Goal: Task Accomplishment & Management: Manage account settings

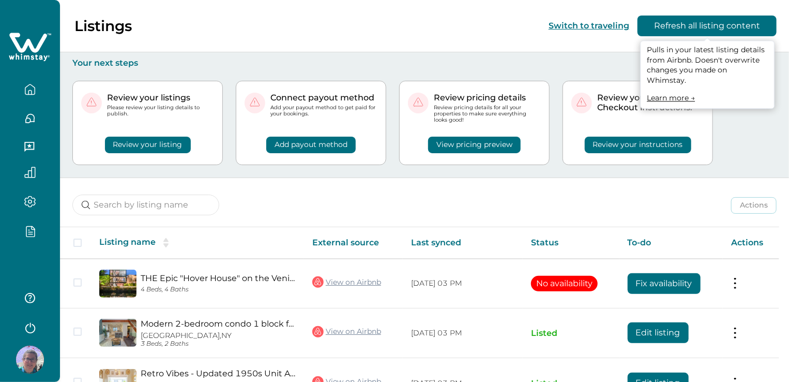
click at [716, 24] on button "Refresh all listing content" at bounding box center [707, 26] width 139 height 21
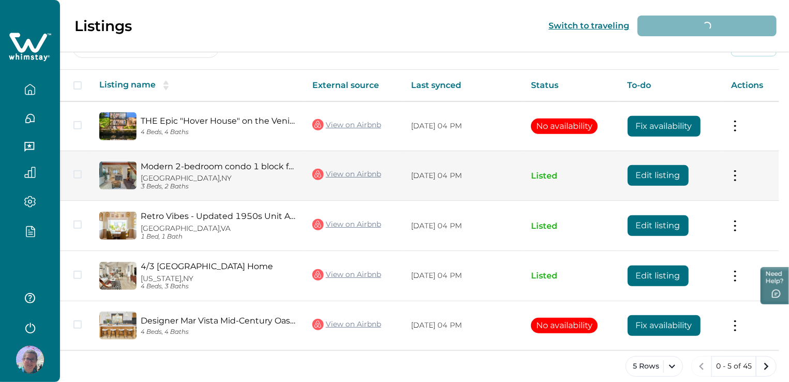
scroll to position [167, 0]
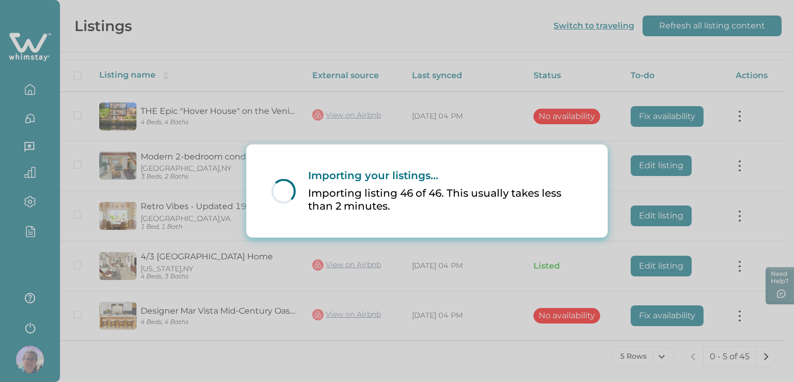
click at [706, 71] on div "Loading... Importing your listings... Importing listing 46 of 46. This usually …" at bounding box center [397, 191] width 794 height 382
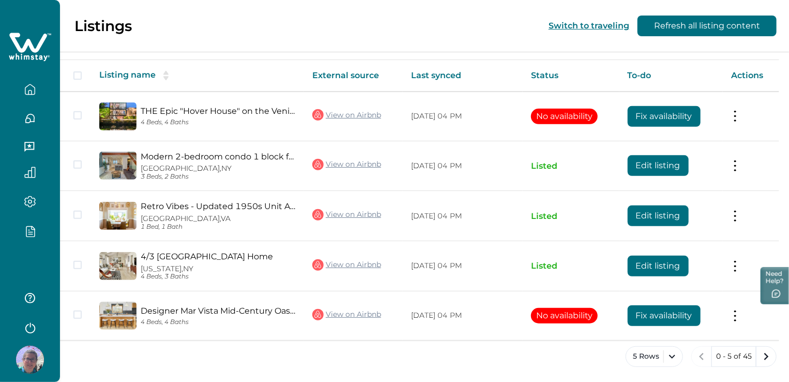
click at [31, 232] on icon "button" at bounding box center [30, 232] width 4 height 0
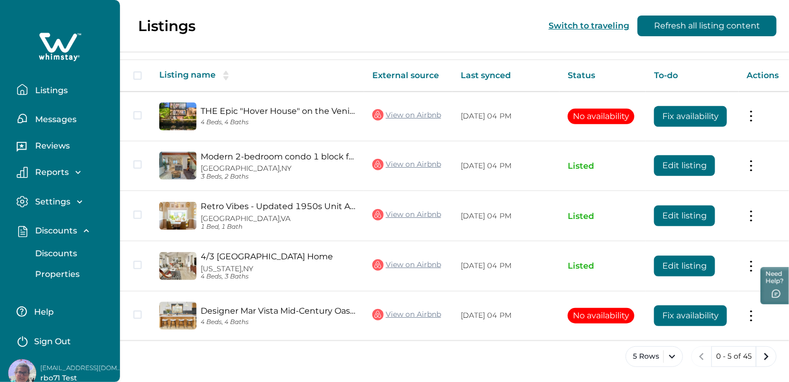
click at [56, 249] on p "Discounts" at bounding box center [54, 253] width 45 height 10
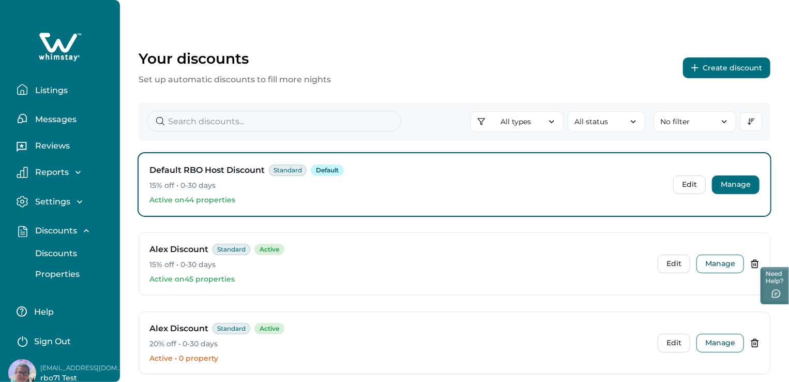
click at [745, 179] on button "Manage" at bounding box center [736, 184] width 48 height 19
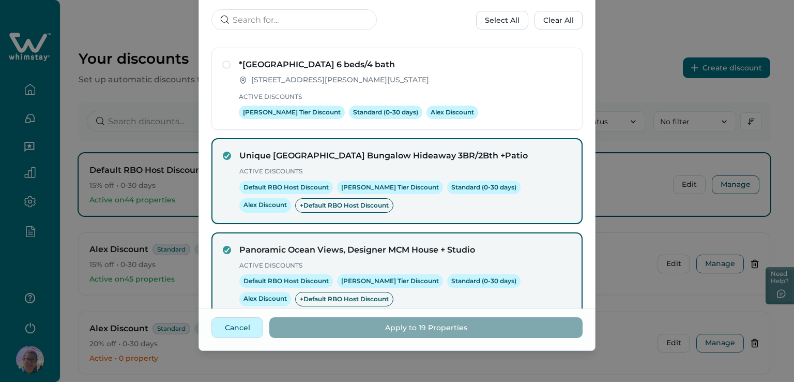
click at [244, 325] on button "Cancel" at bounding box center [237, 327] width 52 height 21
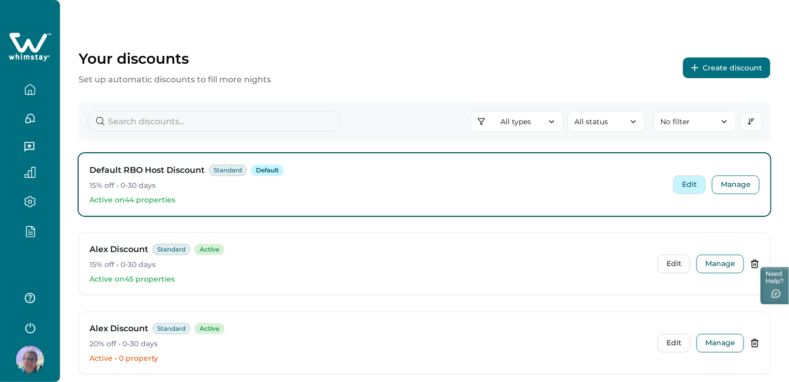
click at [705, 183] on button "Edit" at bounding box center [689, 184] width 33 height 19
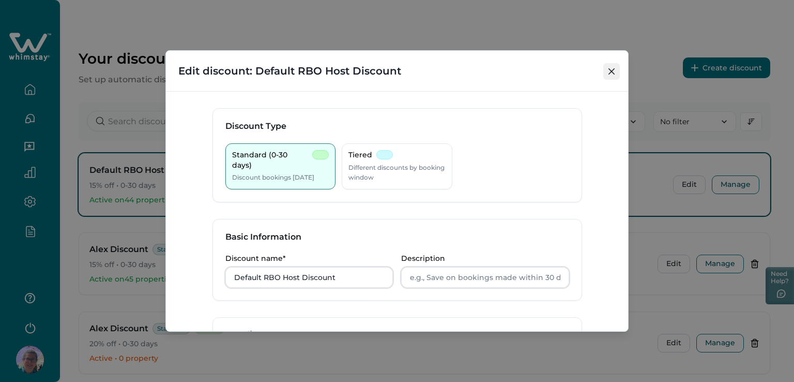
click at [611, 68] on icon "Close" at bounding box center [612, 71] width 6 height 6
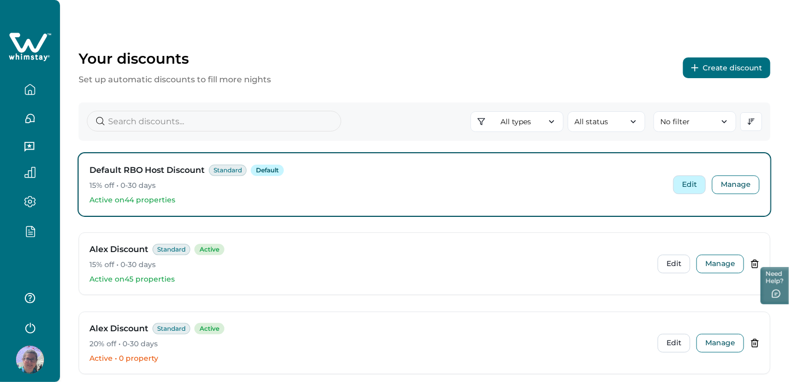
click at [682, 187] on button "Edit" at bounding box center [689, 184] width 33 height 19
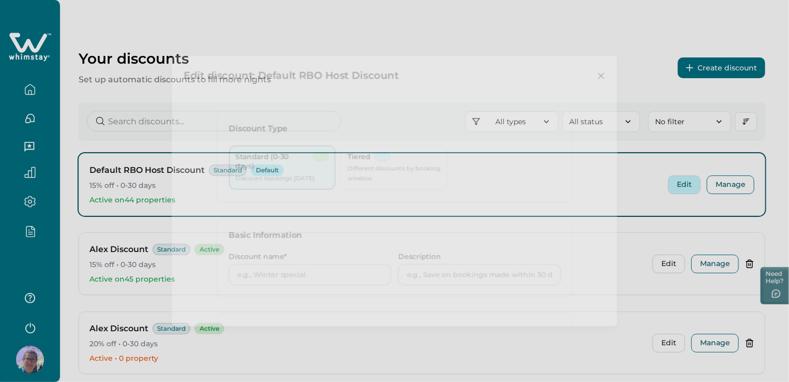
type input "Default RBO Host Discount"
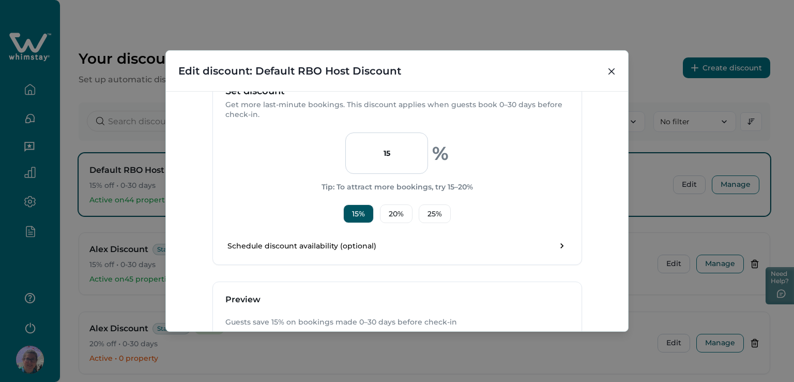
scroll to position [214, 0]
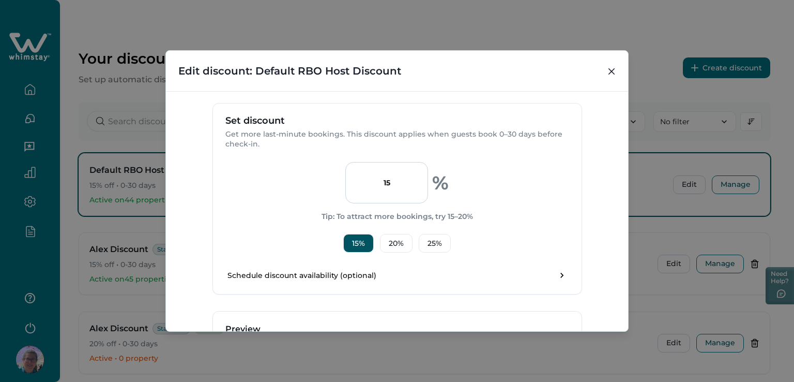
drag, startPoint x: 378, startPoint y: 183, endPoint x: 403, endPoint y: 181, distance: 25.4
click at [403, 181] on input "15" at bounding box center [386, 182] width 83 height 41
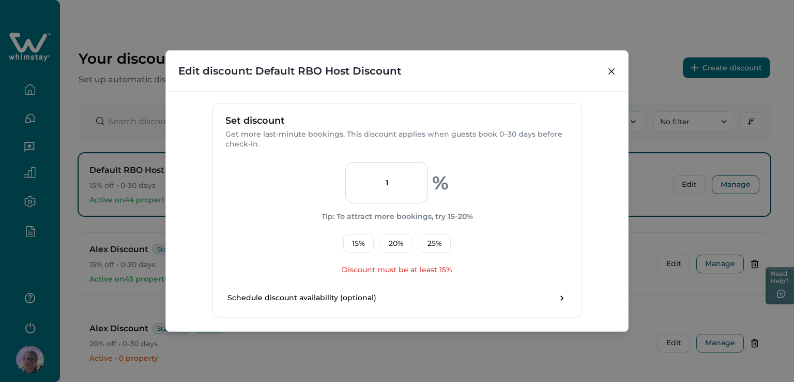
type input "15"
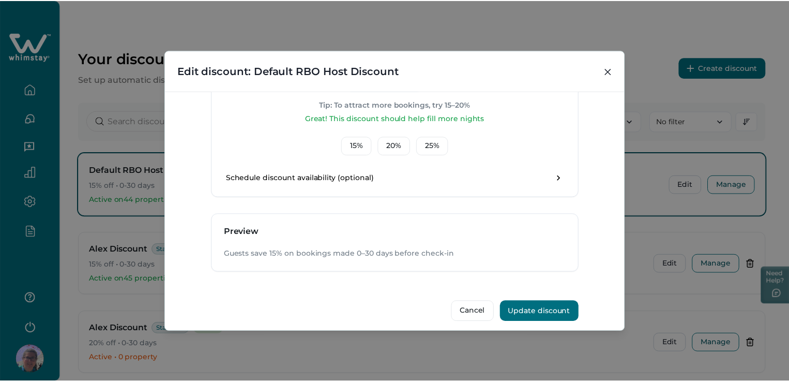
scroll to position [331, 0]
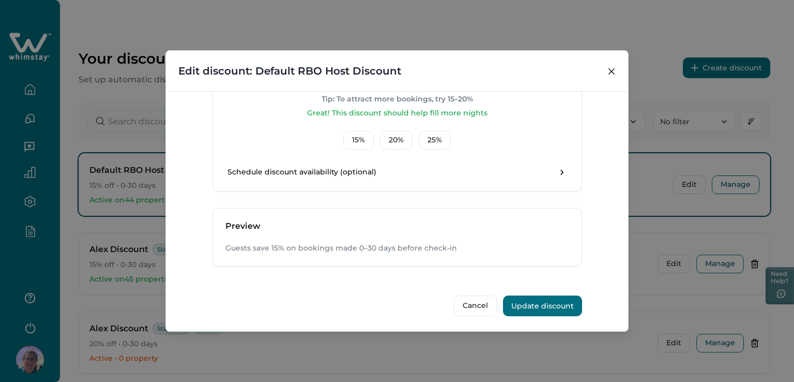
click at [541, 305] on button "Update discount" at bounding box center [542, 305] width 79 height 21
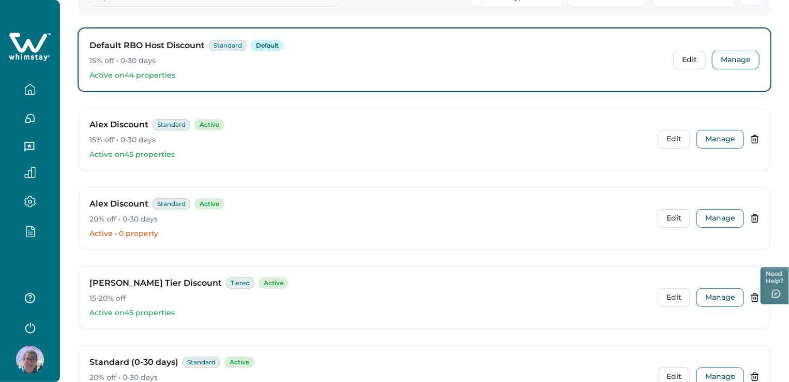
scroll to position [207, 0]
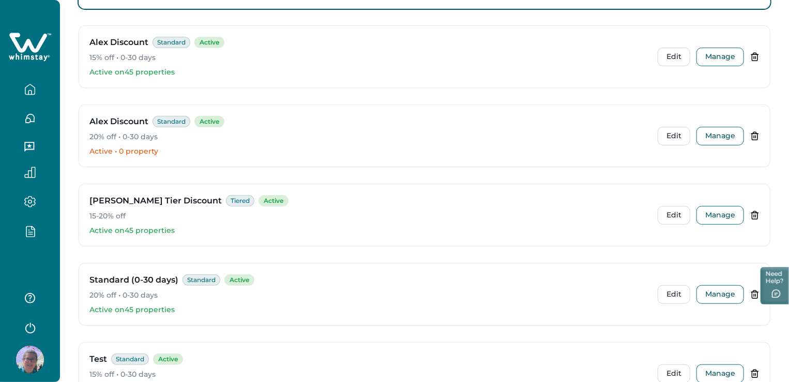
click at [33, 234] on icon "button" at bounding box center [29, 231] width 11 height 12
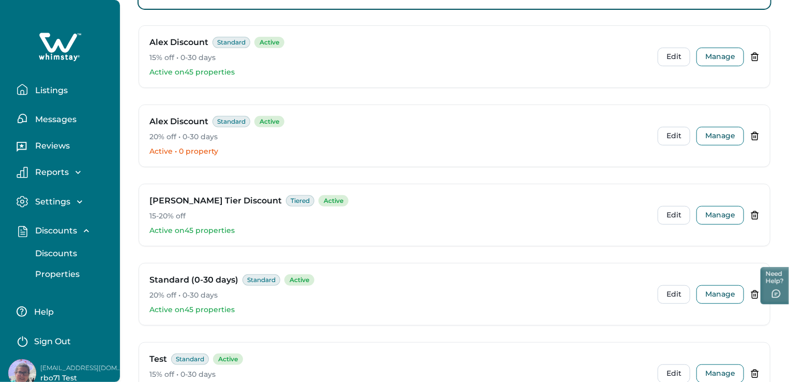
click at [70, 272] on p "Properties" at bounding box center [56, 274] width 48 height 10
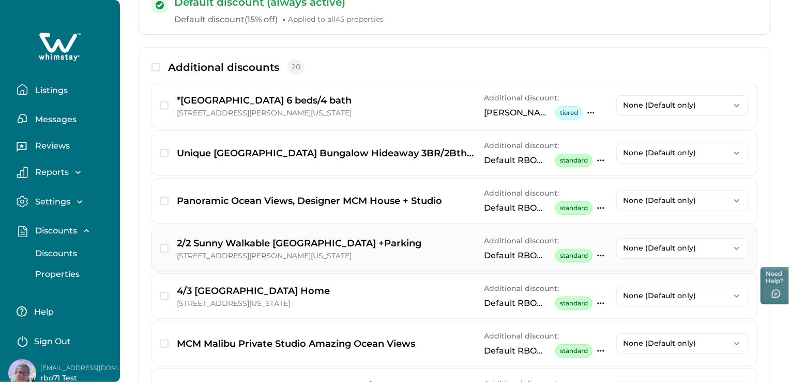
scroll to position [207, 0]
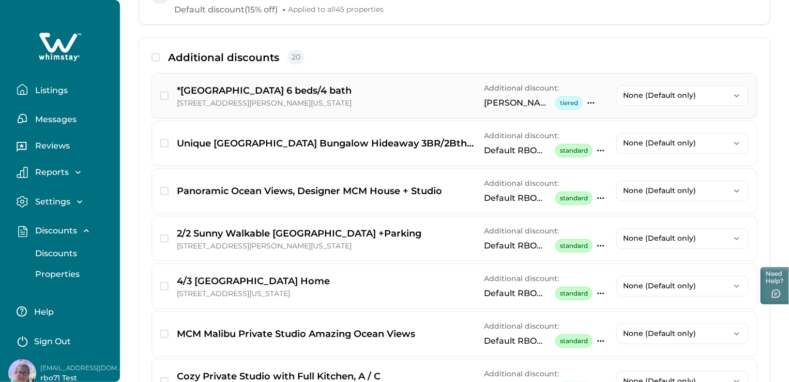
click at [214, 89] on p "*[GEOGRAPHIC_DATA] 6 beds/4 bath" at bounding box center [264, 90] width 175 height 14
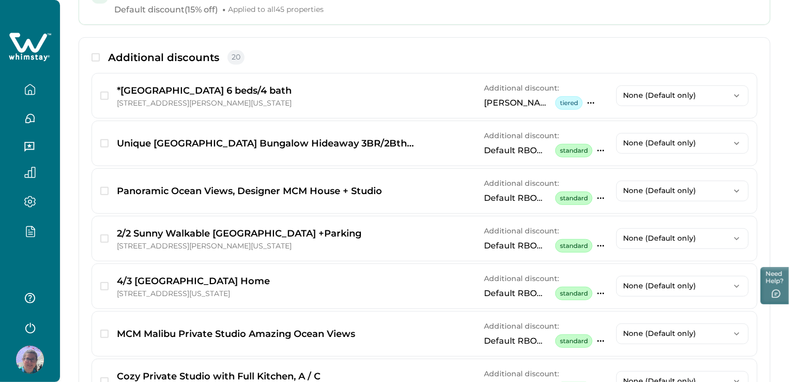
click at [22, 263] on div at bounding box center [30, 191] width 60 height 382
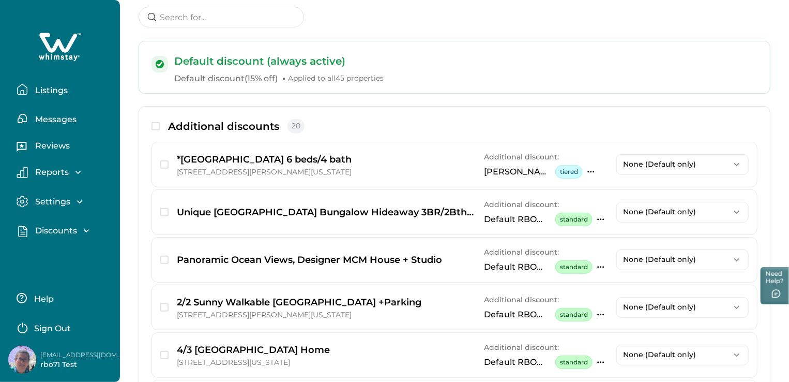
scroll to position [0, 0]
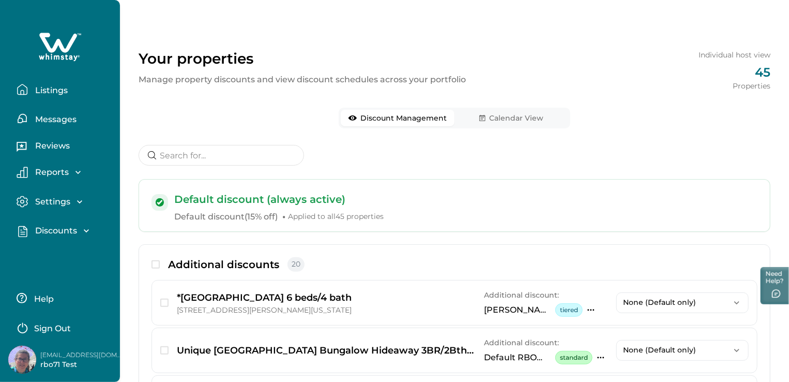
click at [84, 261] on div "Listings Messages Reviews Reports Earnings Reservations Payouts Settings Profil…" at bounding box center [60, 191] width 120 height 382
click at [89, 229] on icon "button" at bounding box center [86, 230] width 10 height 10
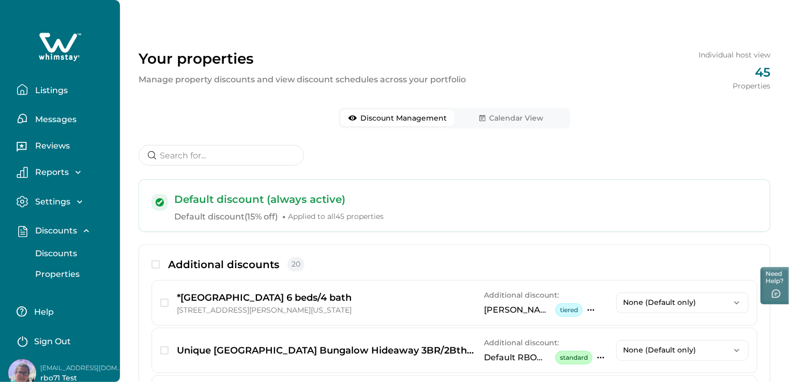
click at [52, 255] on p "Discounts" at bounding box center [54, 253] width 45 height 10
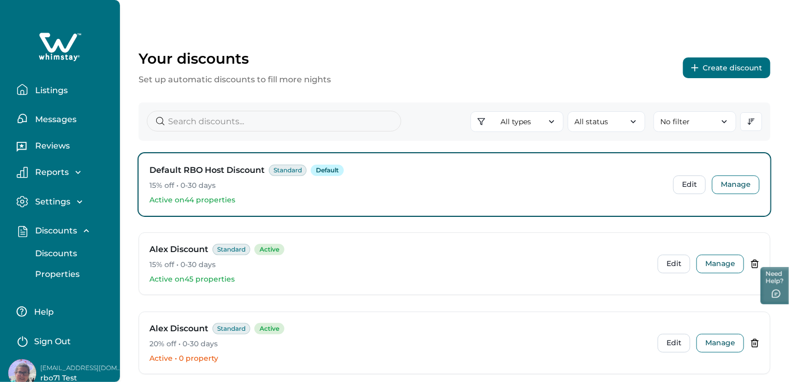
click at [56, 89] on p "Listings" at bounding box center [50, 90] width 36 height 10
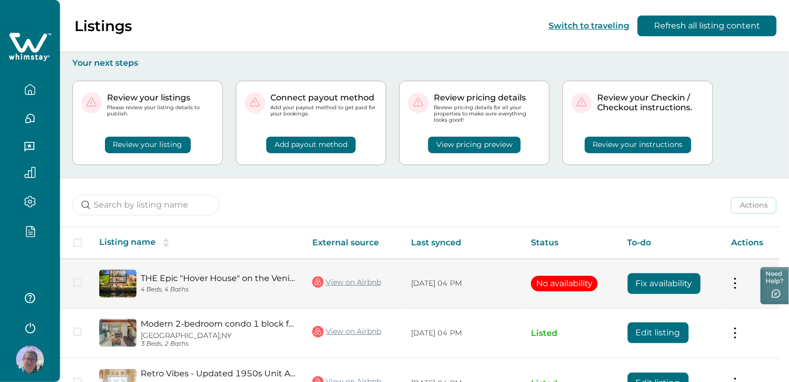
click at [294, 282] on div "THE Epic "Hover House" on the [GEOGRAPHIC_DATA] 4 Beds, 4 Baths" at bounding box center [216, 283] width 159 height 20
click at [258, 271] on div "THE Epic "Hover House" on the [GEOGRAPHIC_DATA] 4 Beds, 4 Baths" at bounding box center [197, 283] width 197 height 28
click at [226, 277] on link "THE Epic "Hover House" on the Venice Beach Canals" at bounding box center [218, 278] width 155 height 10
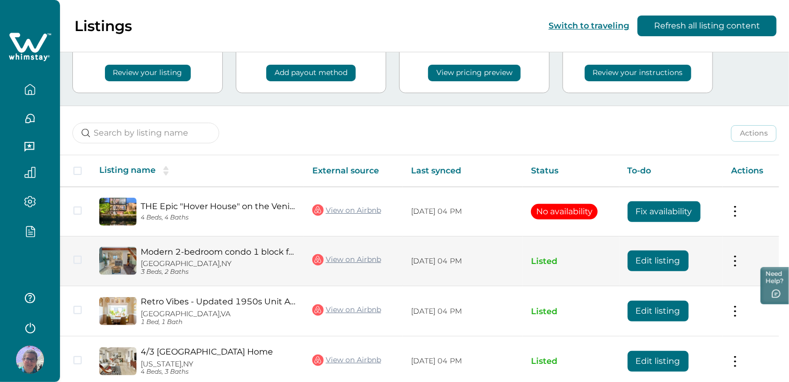
scroll to position [167, 0]
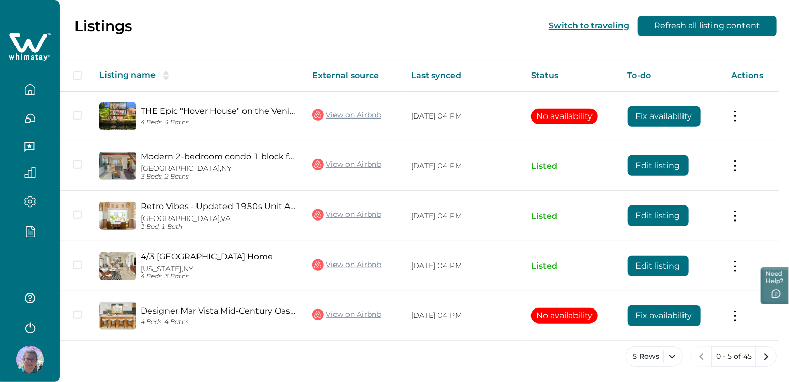
click at [36, 231] on button "button" at bounding box center [29, 231] width 43 height 12
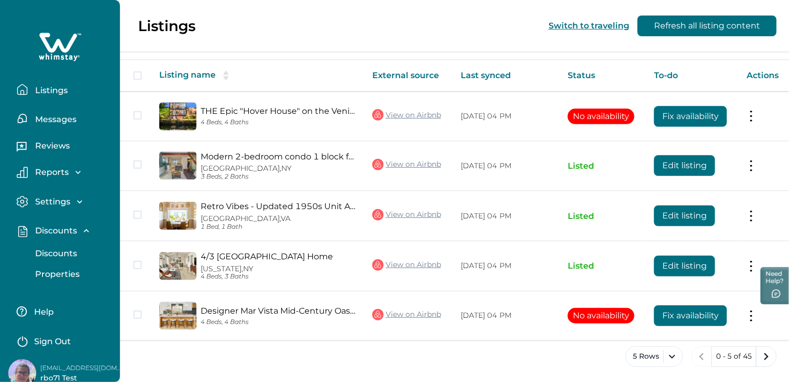
click at [70, 249] on p "Discounts" at bounding box center [54, 253] width 45 height 10
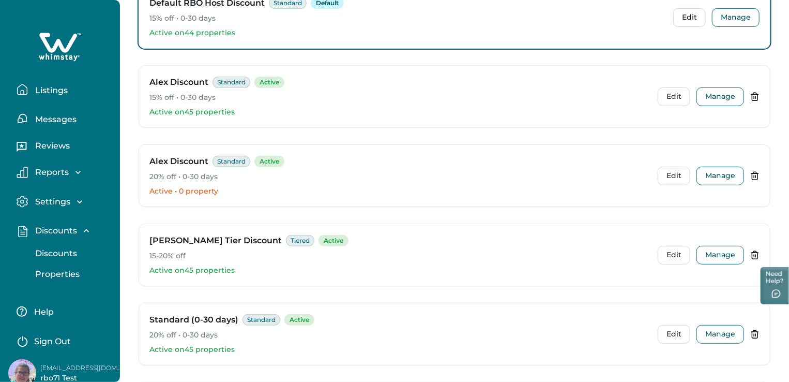
click at [71, 275] on p "Properties" at bounding box center [56, 274] width 48 height 10
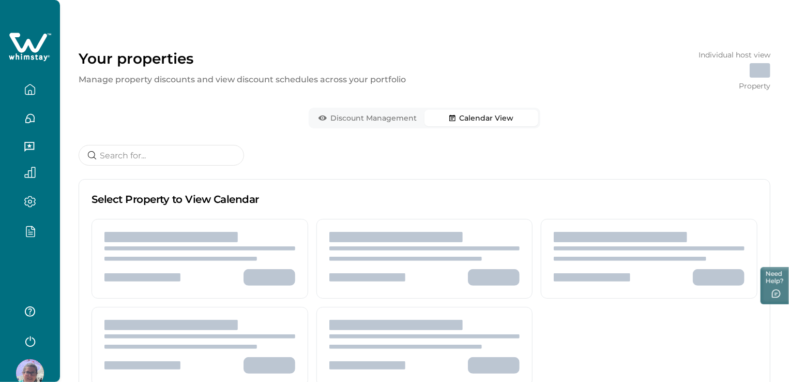
click at [497, 117] on button "Calendar View" at bounding box center [482, 118] width 114 height 17
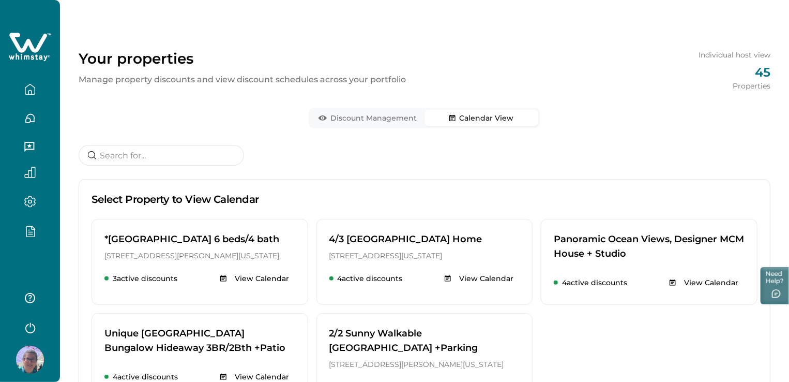
click at [30, 228] on icon "button" at bounding box center [29, 231] width 11 height 12
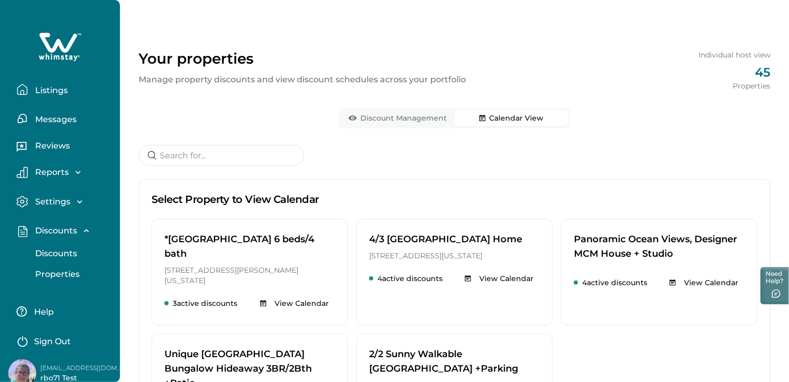
click at [69, 274] on p "Properties" at bounding box center [56, 274] width 48 height 10
click at [63, 250] on p "Discounts" at bounding box center [54, 253] width 45 height 10
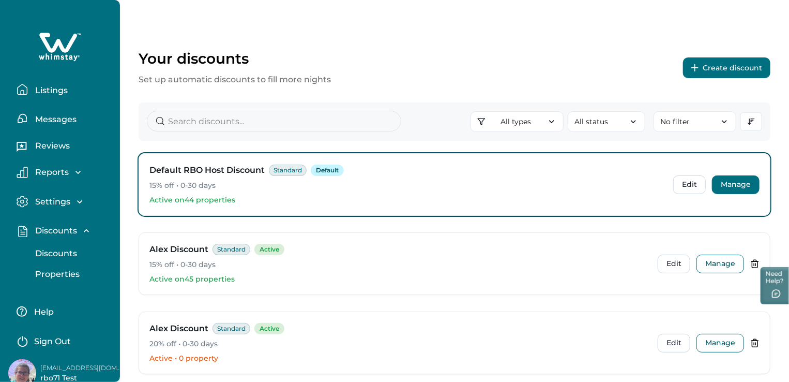
click at [735, 185] on button "Manage" at bounding box center [736, 184] width 48 height 19
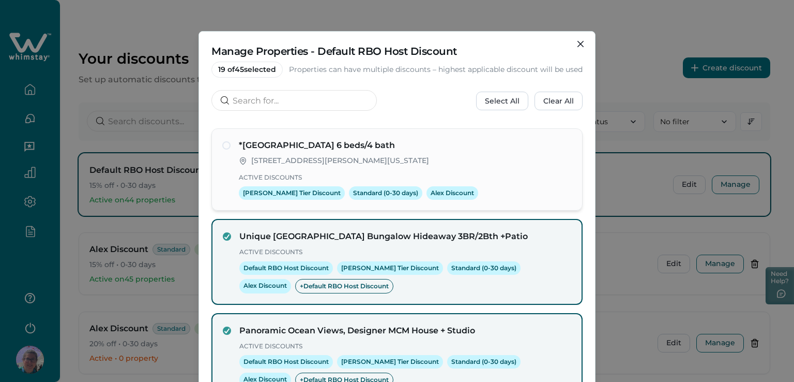
click at [223, 148] on span at bounding box center [226, 145] width 8 height 8
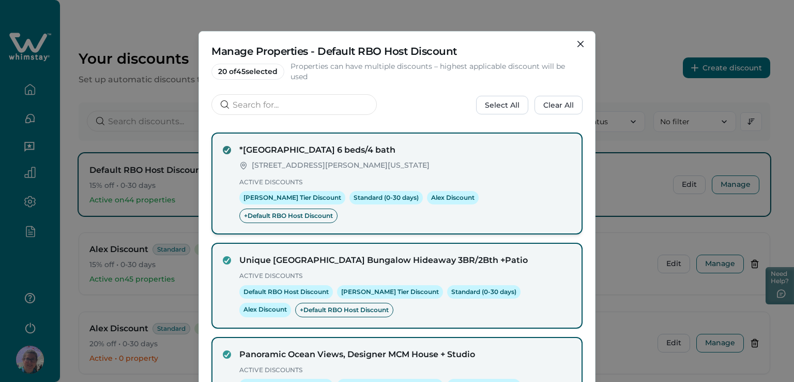
click at [224, 148] on icon at bounding box center [227, 149] width 6 height 5
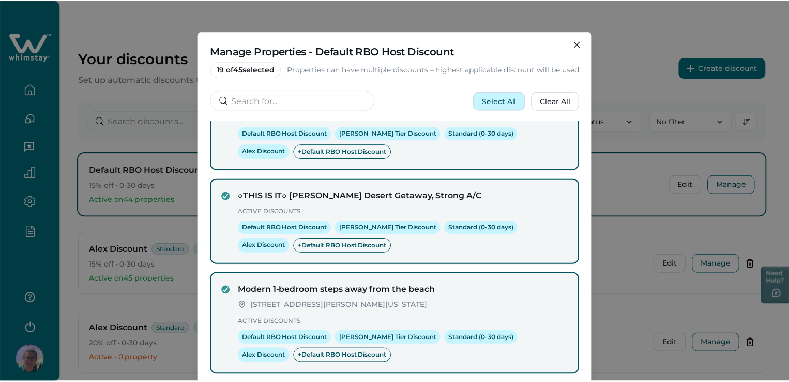
scroll to position [1655, 0]
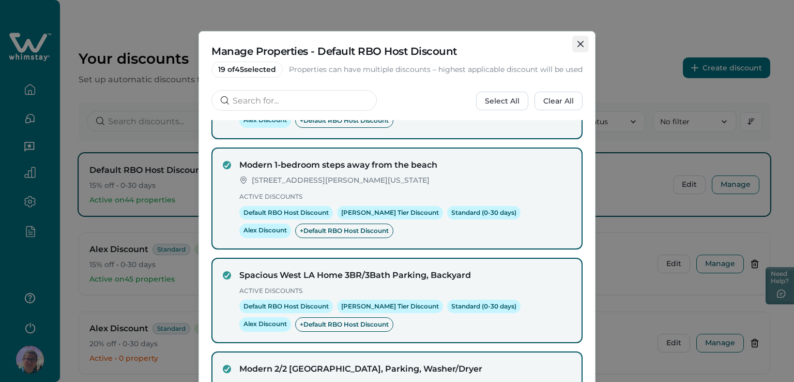
click at [581, 40] on button "Close" at bounding box center [580, 44] width 17 height 17
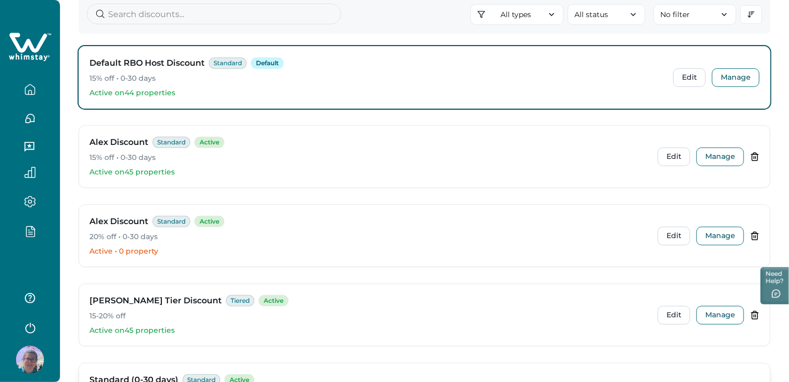
scroll to position [0, 0]
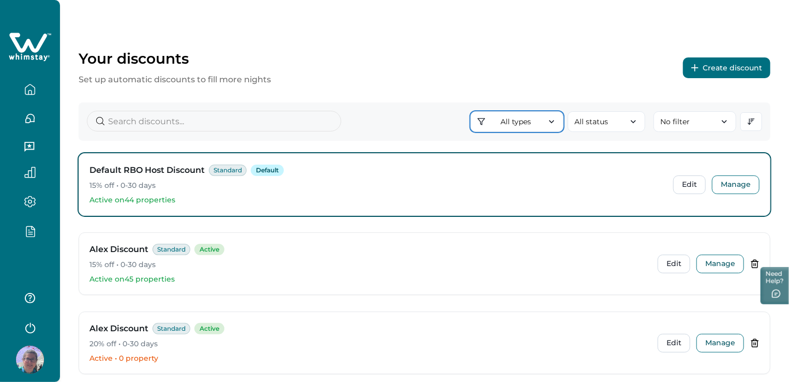
click at [557, 125] on icon "button" at bounding box center [552, 121] width 10 height 10
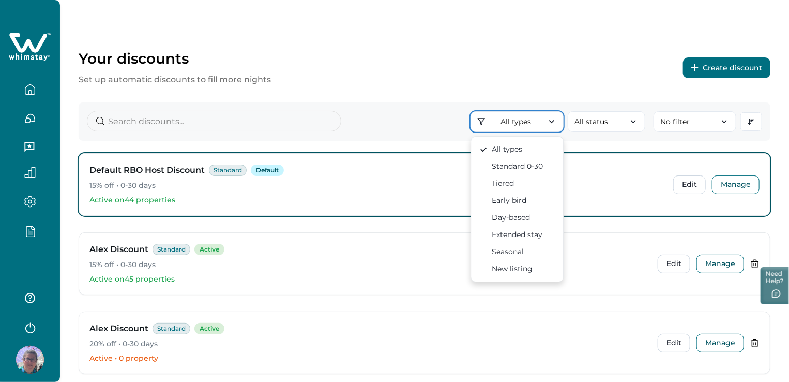
click at [557, 125] on icon "button" at bounding box center [552, 121] width 10 height 10
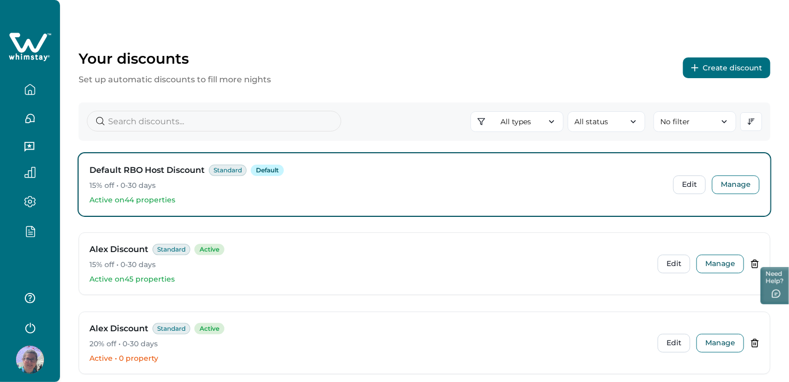
click at [27, 230] on icon "button" at bounding box center [29, 231] width 11 height 12
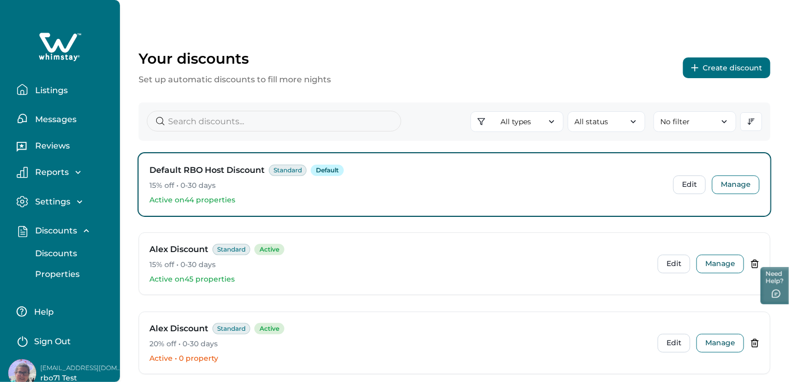
click at [74, 275] on p "Properties" at bounding box center [56, 274] width 48 height 10
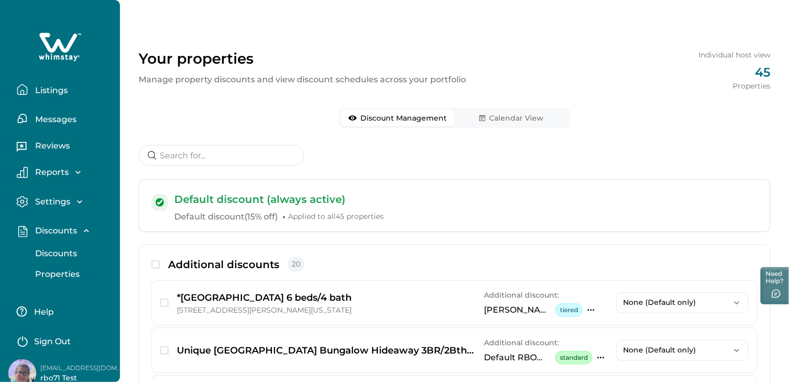
click at [62, 256] on p "Discounts" at bounding box center [54, 253] width 45 height 10
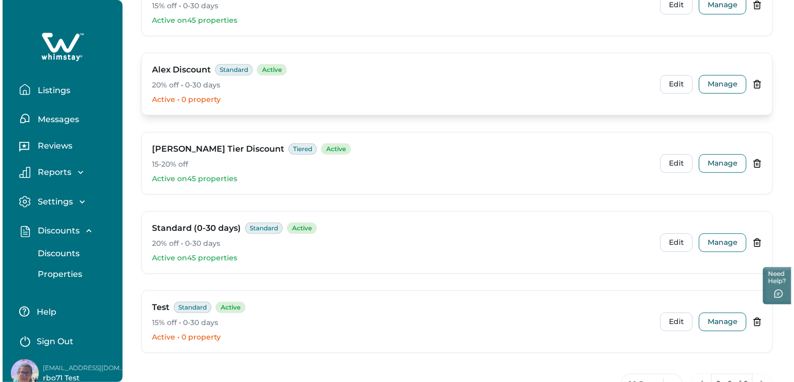
scroll to position [297, 0]
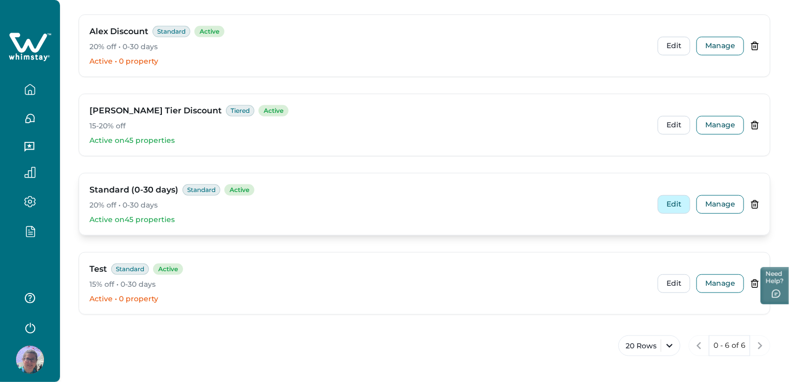
click at [674, 199] on button "Edit" at bounding box center [674, 204] width 33 height 19
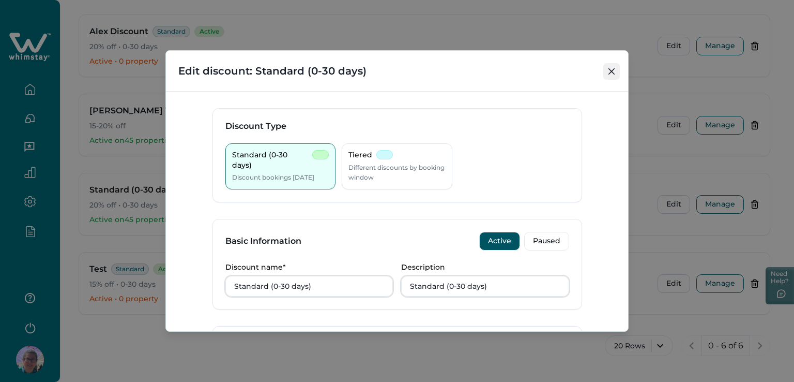
click at [613, 73] on icon "Close" at bounding box center [612, 71] width 6 height 6
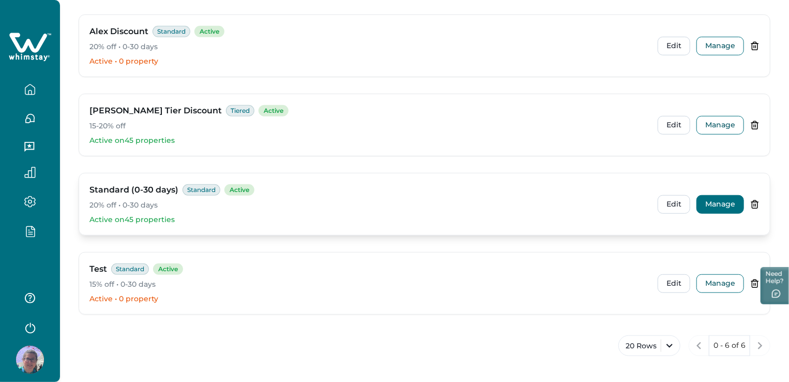
click at [728, 205] on button "Manage" at bounding box center [721, 204] width 48 height 19
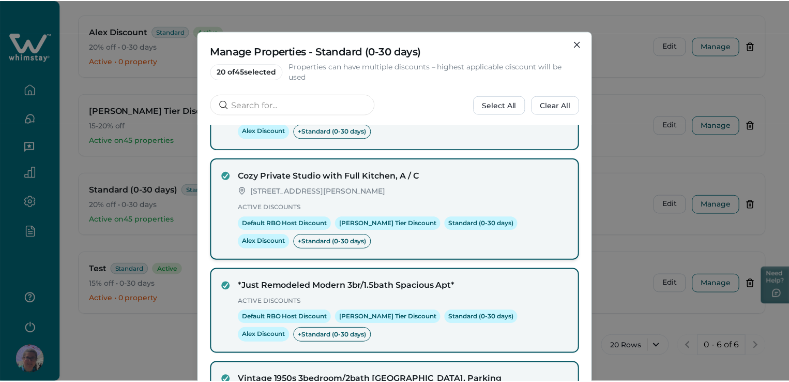
scroll to position [827, 0]
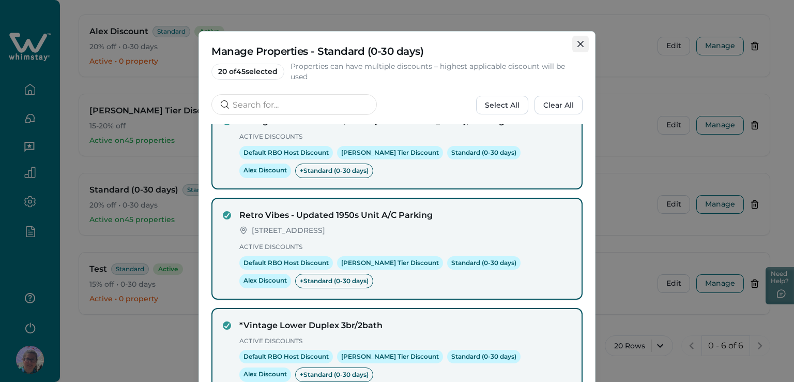
click at [579, 44] on icon "Close" at bounding box center [581, 44] width 6 height 6
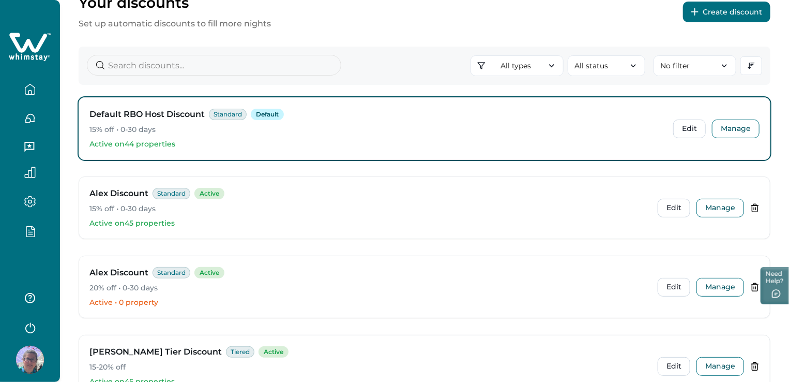
scroll to position [38, 0]
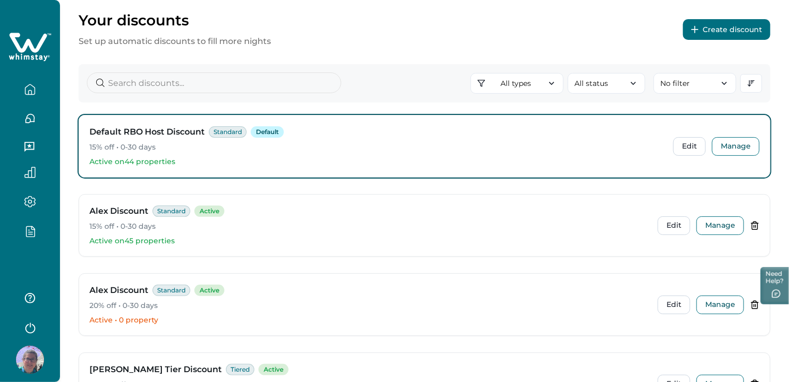
click at [41, 93] on button "button" at bounding box center [29, 89] width 43 height 21
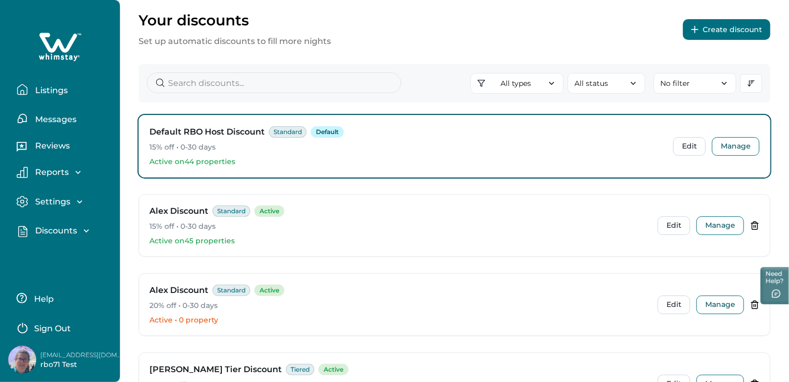
click at [58, 90] on p "Listings" at bounding box center [50, 90] width 36 height 10
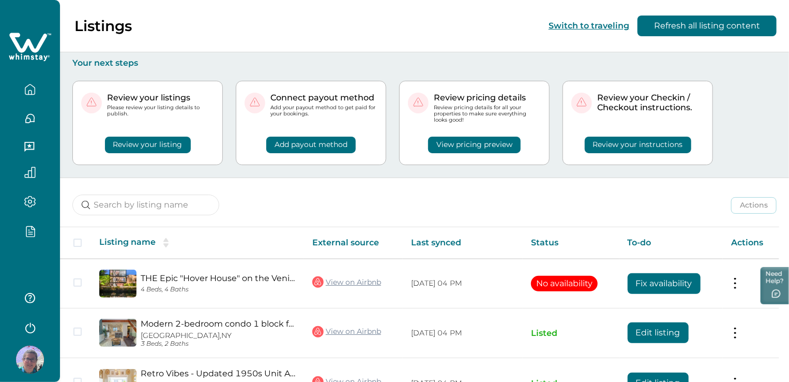
click at [517, 141] on button "View pricing preview" at bounding box center [474, 145] width 93 height 17
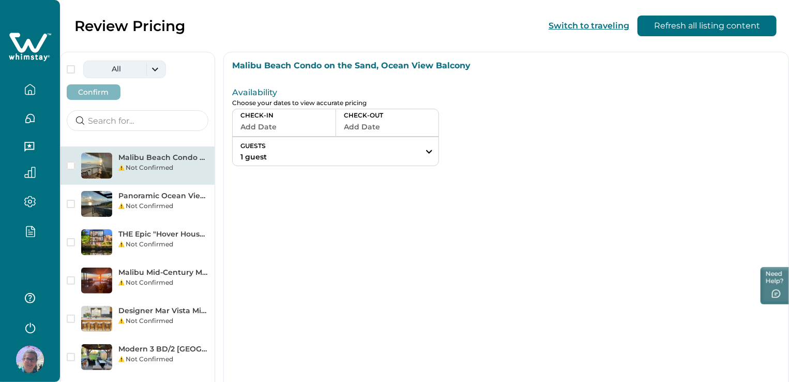
click at [156, 78] on button "All" at bounding box center [124, 70] width 83 height 18
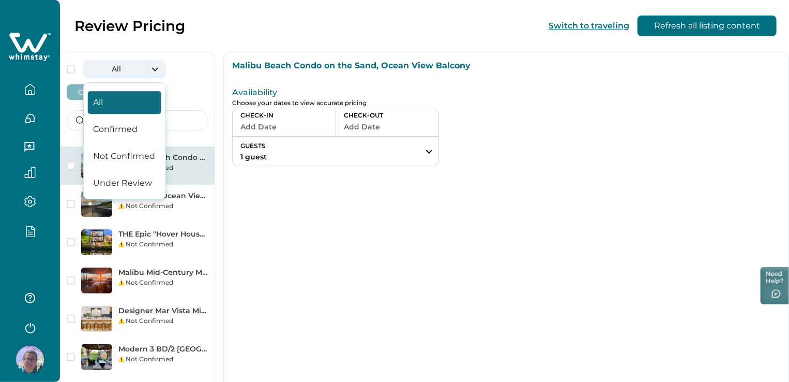
click at [155, 75] on button "All" at bounding box center [124, 70] width 83 height 18
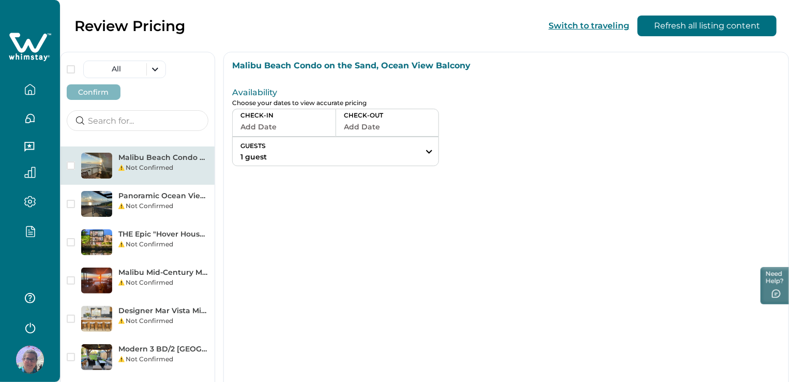
click at [47, 261] on div at bounding box center [30, 191] width 60 height 382
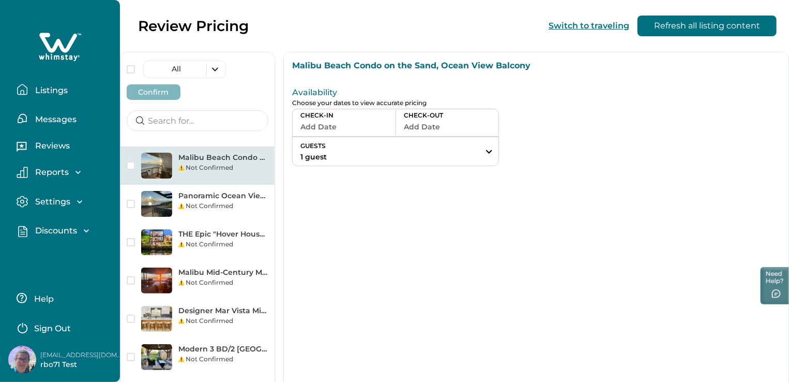
click at [58, 84] on button "Listings" at bounding box center [64, 89] width 95 height 21
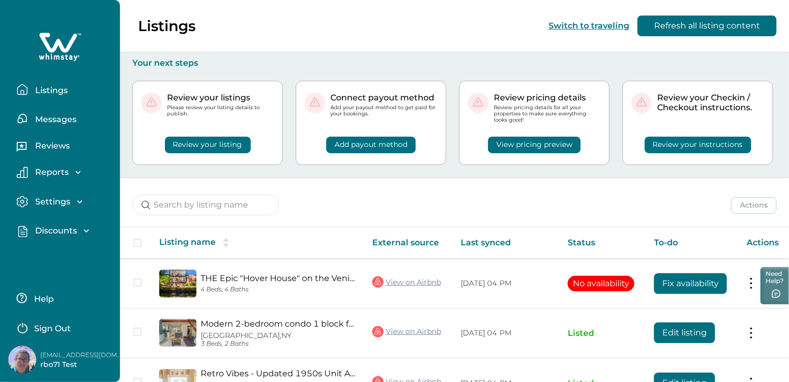
click at [200, 146] on button "Review your listing" at bounding box center [208, 145] width 86 height 17
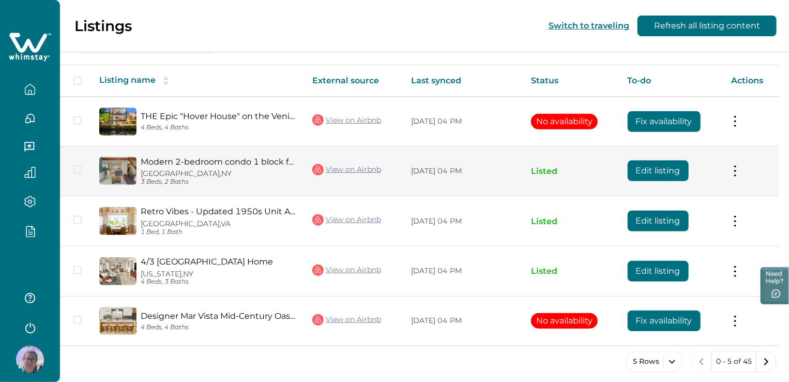
scroll to position [167, 0]
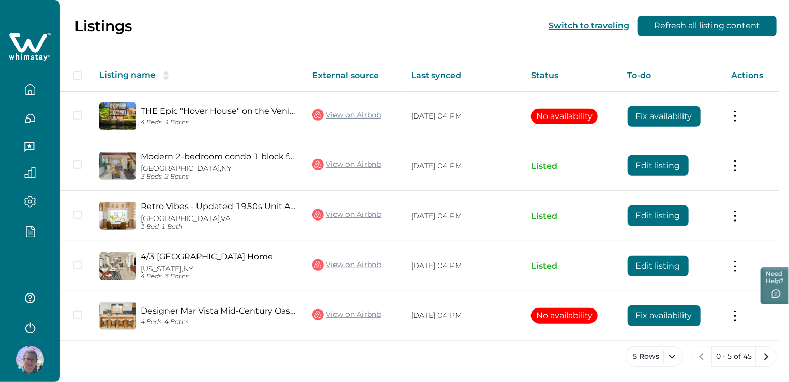
click at [33, 229] on icon "button" at bounding box center [29, 231] width 11 height 12
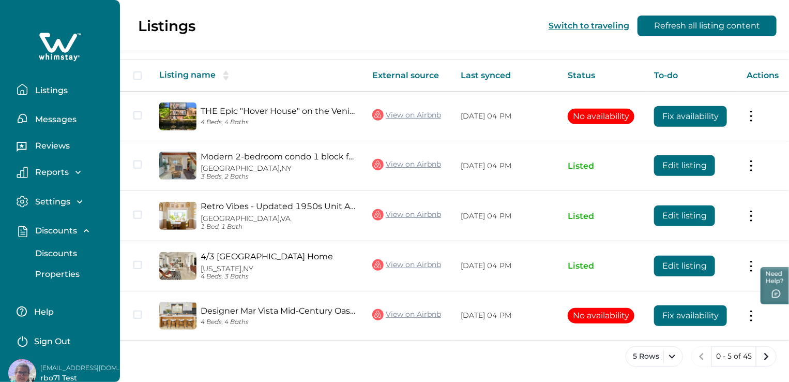
click at [66, 251] on p "Discounts" at bounding box center [54, 253] width 45 height 10
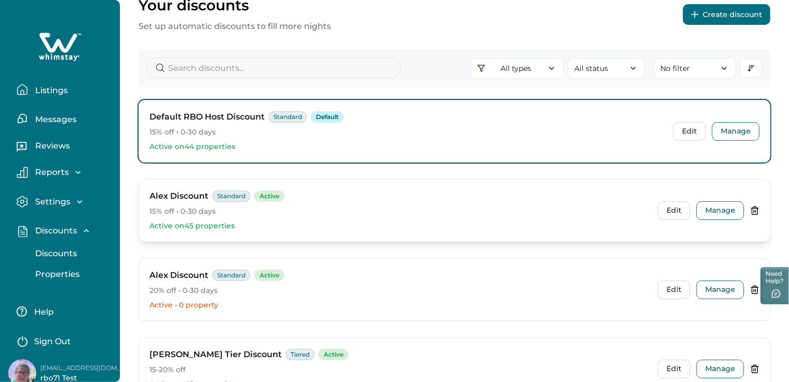
scroll to position [38, 0]
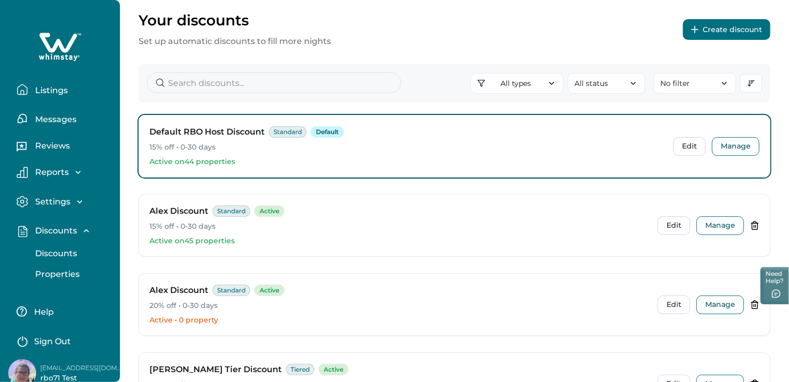
click at [59, 271] on p "Properties" at bounding box center [56, 274] width 48 height 10
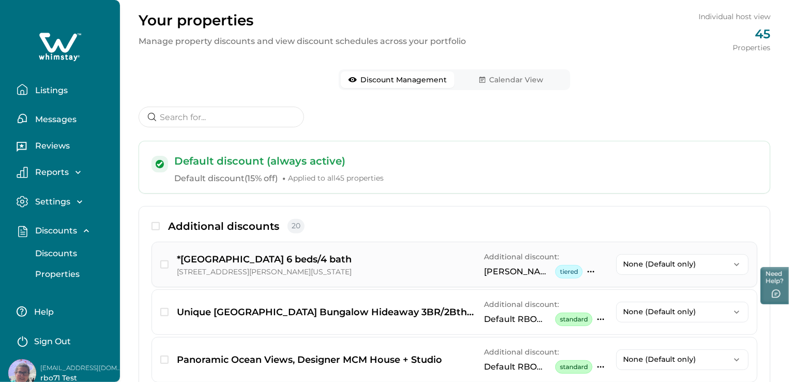
scroll to position [193, 0]
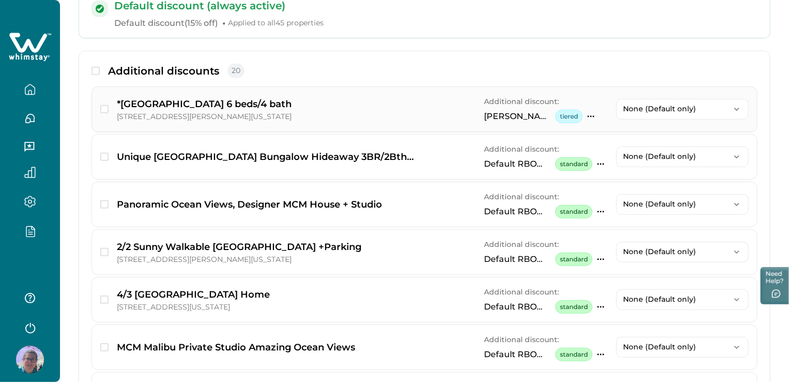
click at [742, 112] on icon "button" at bounding box center [737, 109] width 10 height 10
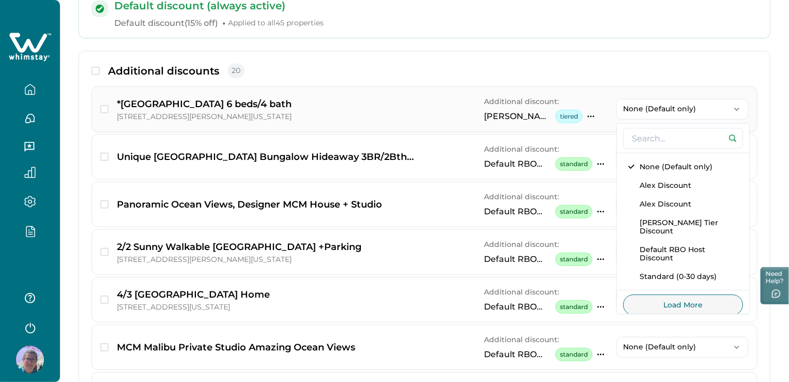
click at [742, 112] on icon "button" at bounding box center [737, 109] width 10 height 10
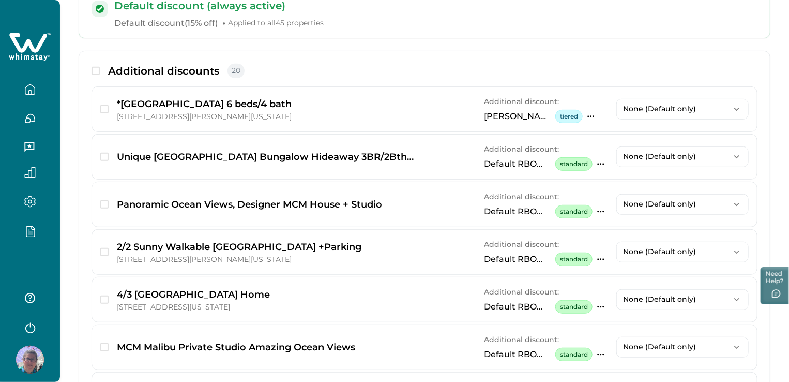
click at [40, 252] on div at bounding box center [30, 127] width 60 height 254
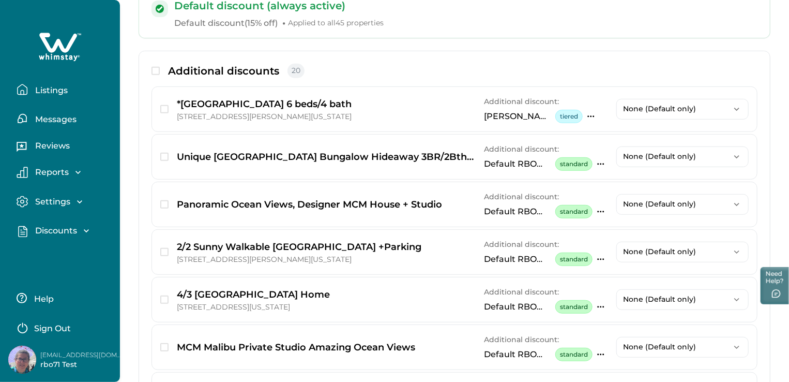
click at [51, 89] on p "Listings" at bounding box center [50, 90] width 36 height 10
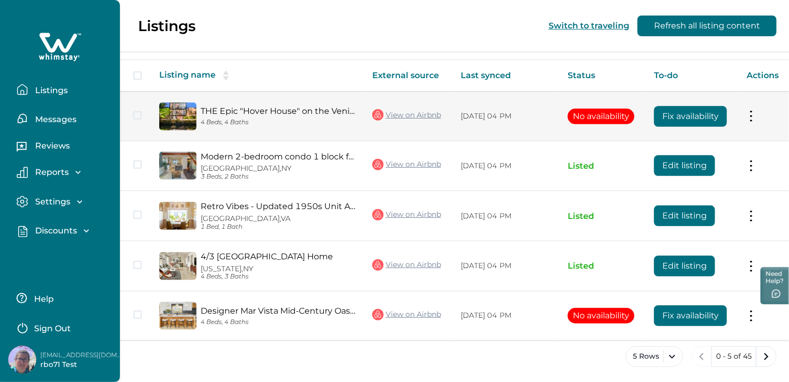
click at [750, 123] on td "Actions View listing on Whimstay" at bounding box center [764, 117] width 50 height 50
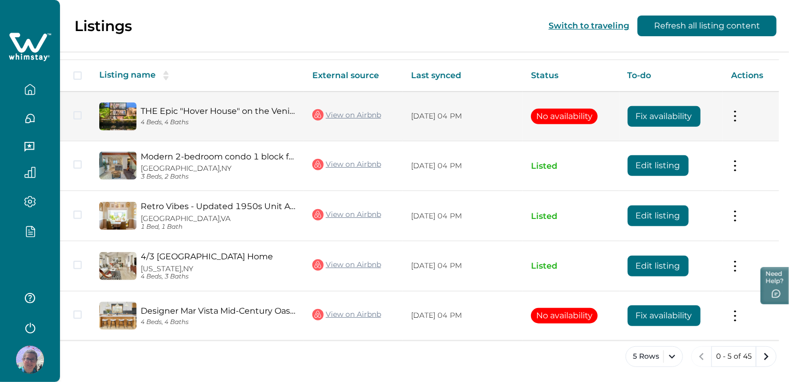
click at [739, 116] on button at bounding box center [735, 116] width 8 height 11
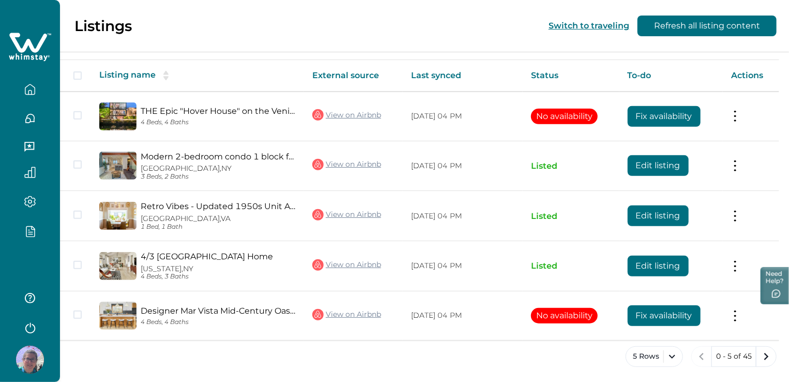
click at [34, 278] on div at bounding box center [30, 191] width 60 height 382
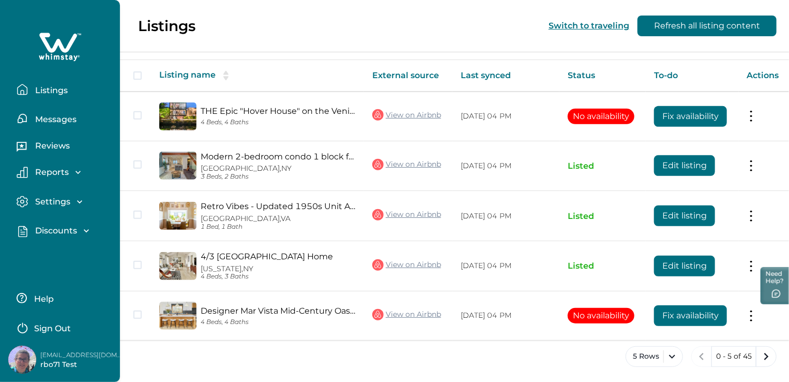
click at [63, 227] on p "Discounts" at bounding box center [54, 230] width 45 height 10
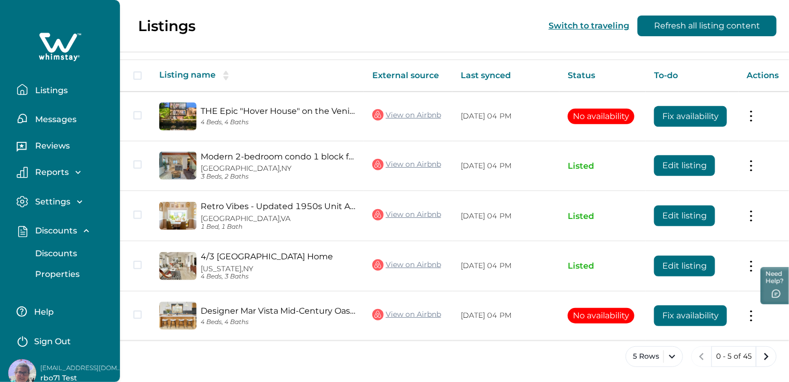
click at [65, 257] on p "Discounts" at bounding box center [54, 253] width 45 height 10
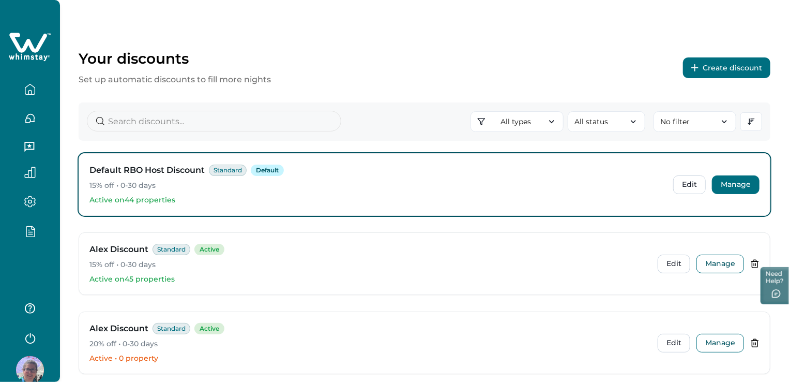
click at [736, 189] on button "Manage" at bounding box center [736, 184] width 48 height 19
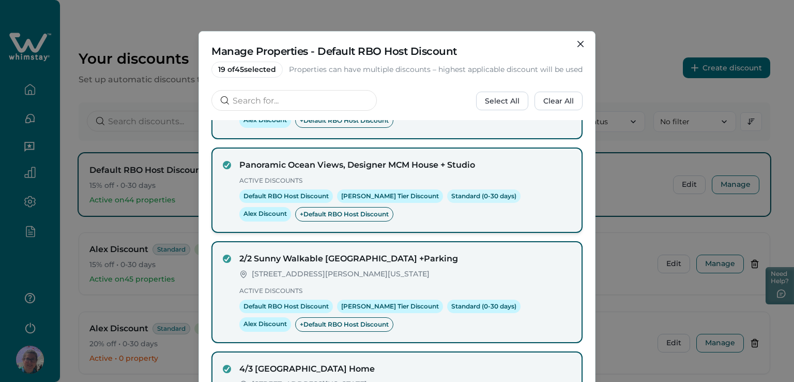
scroll to position [310, 0]
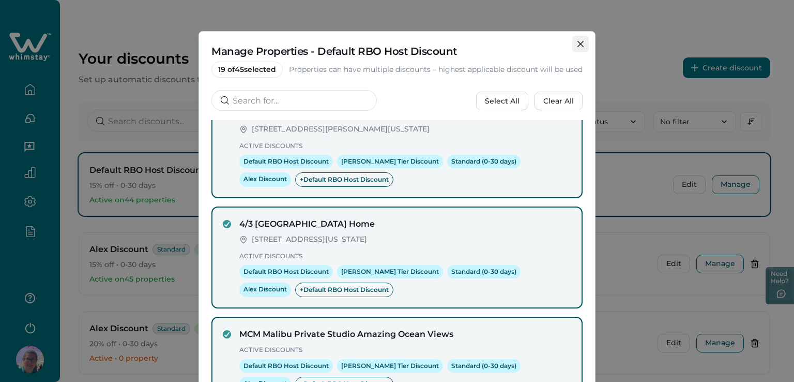
click at [582, 38] on button "Close" at bounding box center [580, 44] width 17 height 17
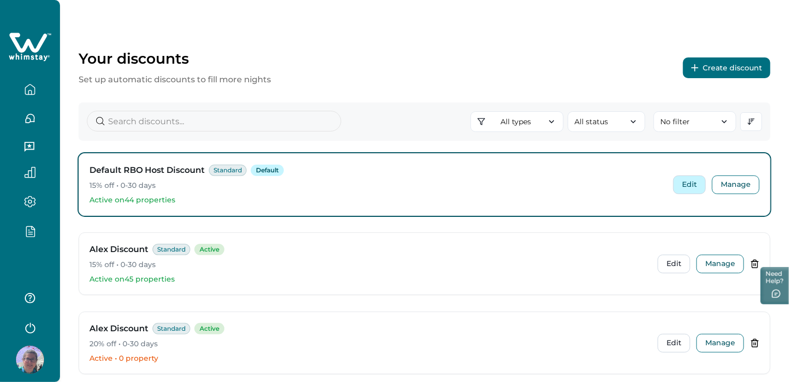
click at [689, 191] on button "Edit" at bounding box center [689, 184] width 33 height 19
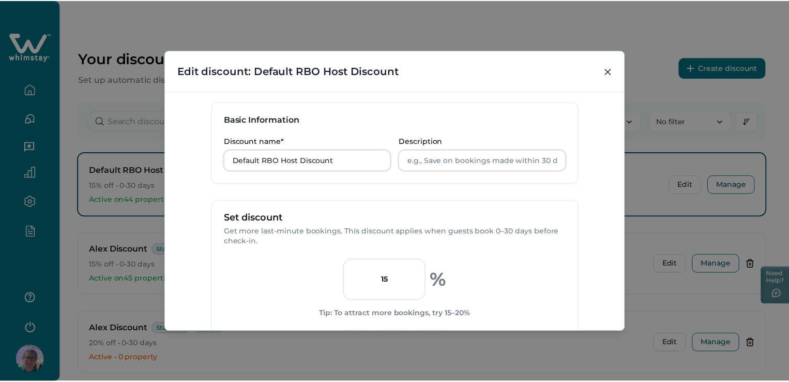
scroll to position [0, 0]
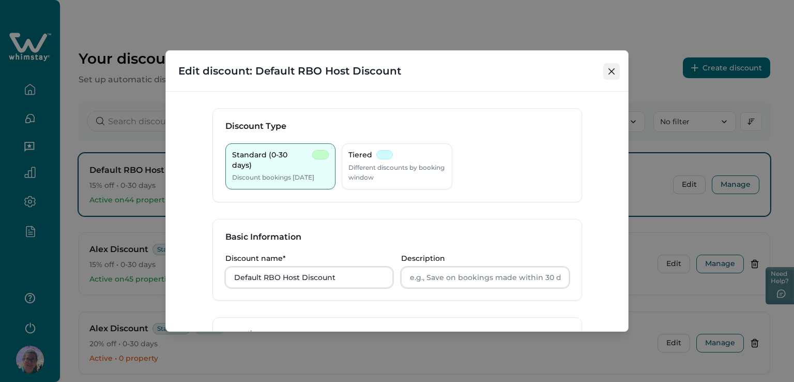
click at [615, 75] on button "Close" at bounding box center [611, 71] width 17 height 17
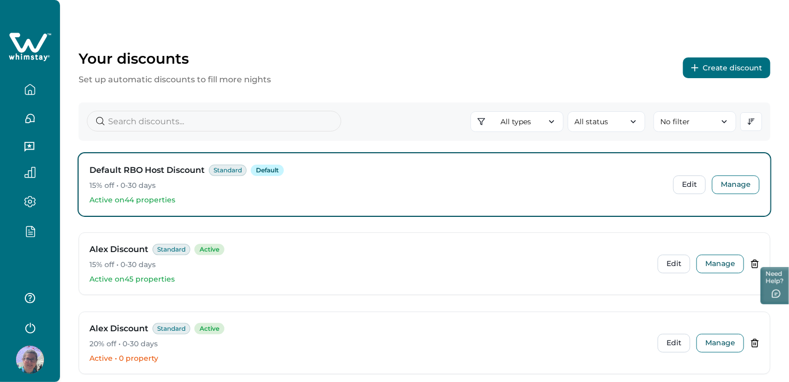
click at [33, 234] on icon "button" at bounding box center [29, 231] width 11 height 12
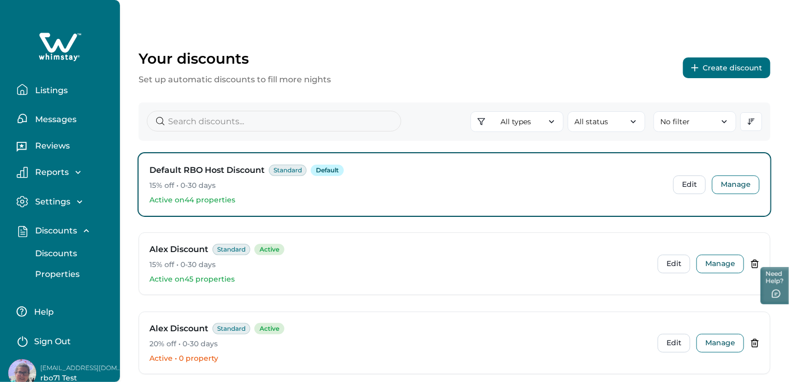
click at [61, 271] on p "Properties" at bounding box center [56, 274] width 48 height 10
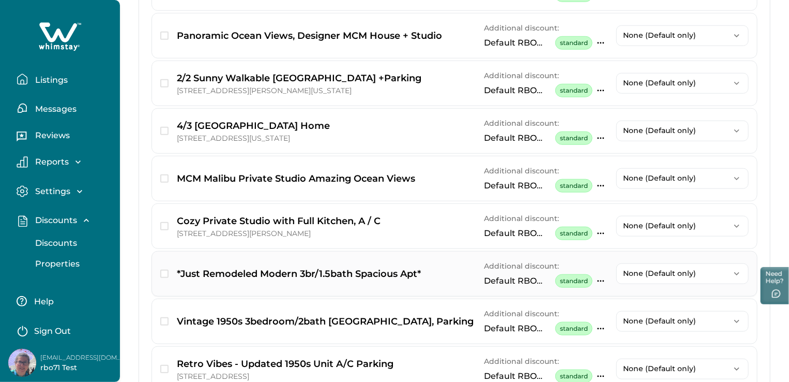
scroll to position [13, 0]
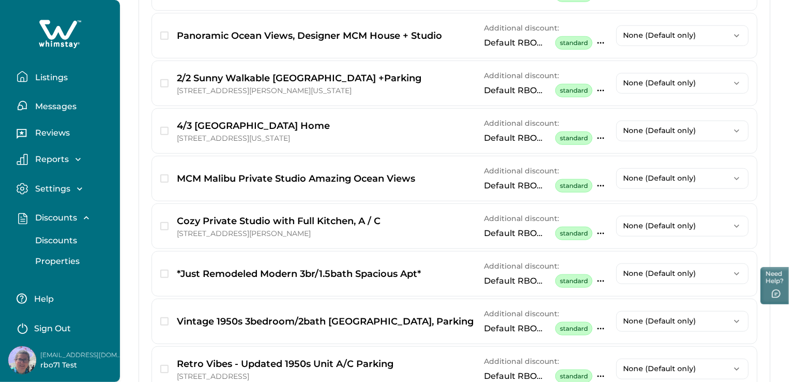
click at [66, 238] on p "Discounts" at bounding box center [54, 240] width 45 height 10
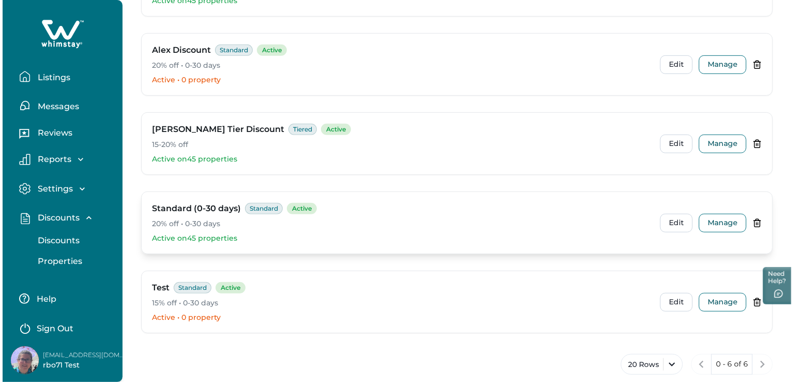
scroll to position [297, 0]
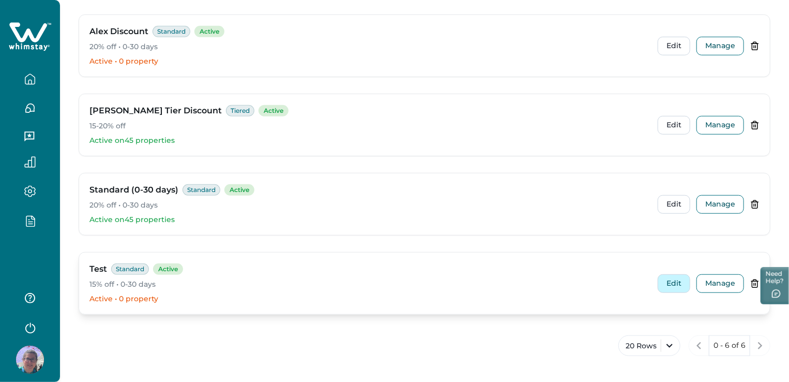
click at [668, 281] on button "Edit" at bounding box center [674, 283] width 33 height 19
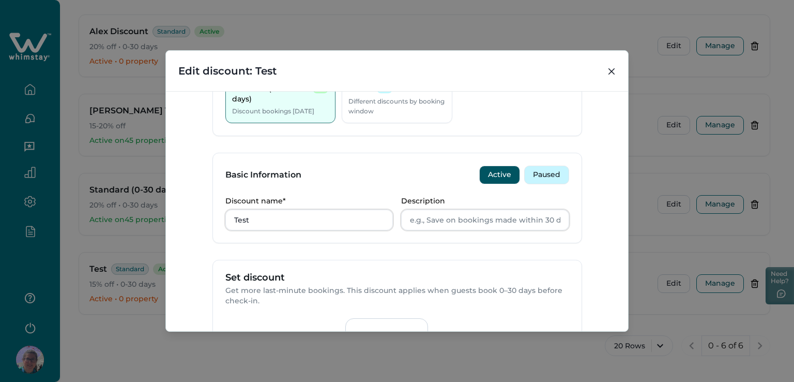
scroll to position [0, 0]
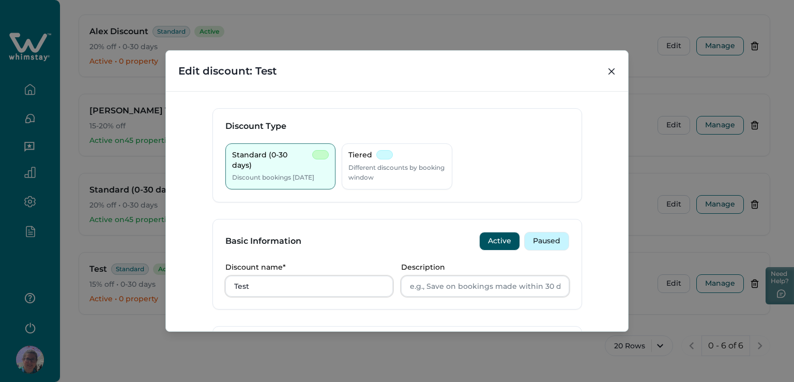
click at [550, 246] on button "Paused" at bounding box center [546, 241] width 45 height 19
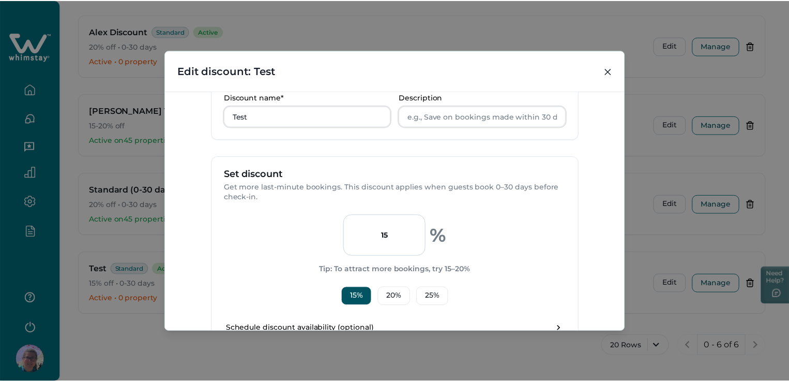
scroll to position [326, 0]
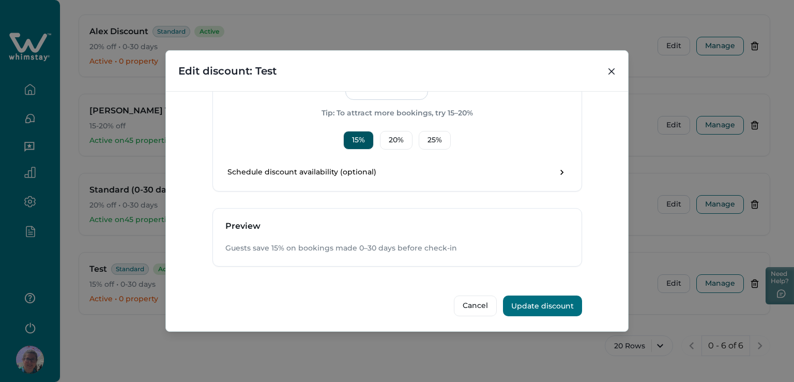
click at [541, 297] on button "Update discount" at bounding box center [542, 305] width 79 height 21
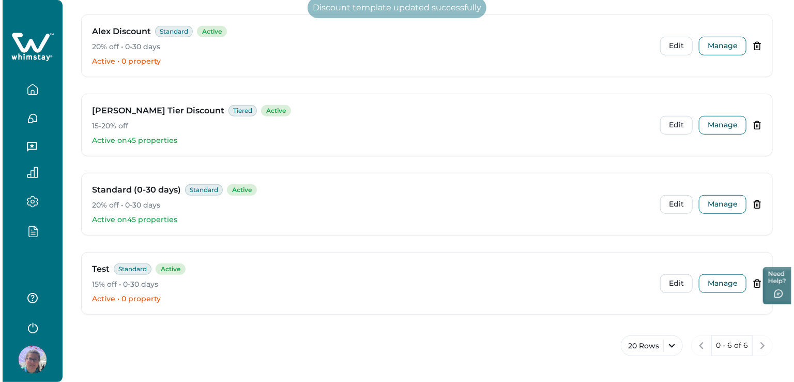
scroll to position [0, 0]
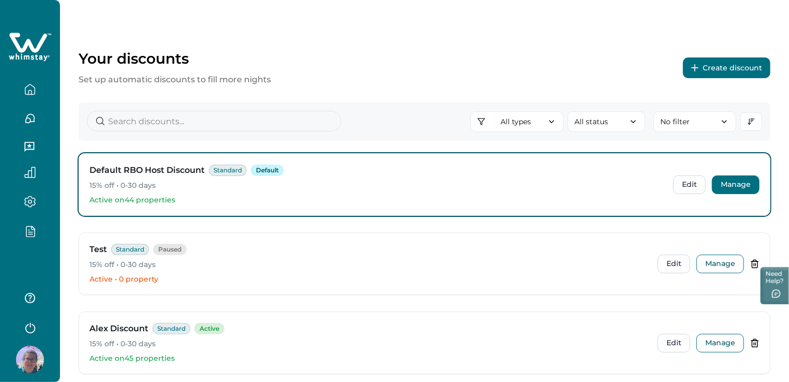
click at [738, 180] on button "Manage" at bounding box center [736, 184] width 48 height 19
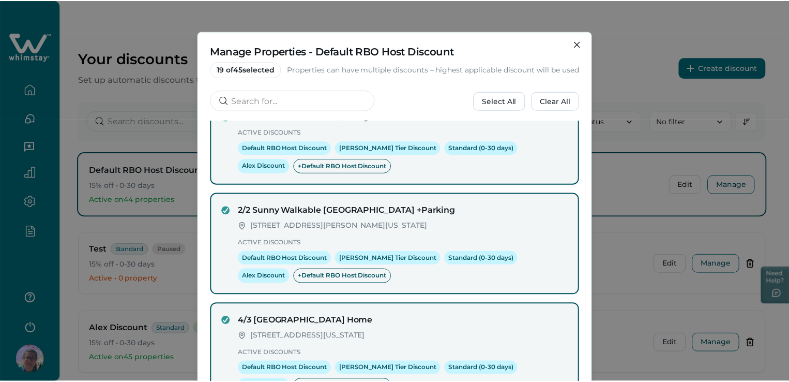
scroll to position [259, 0]
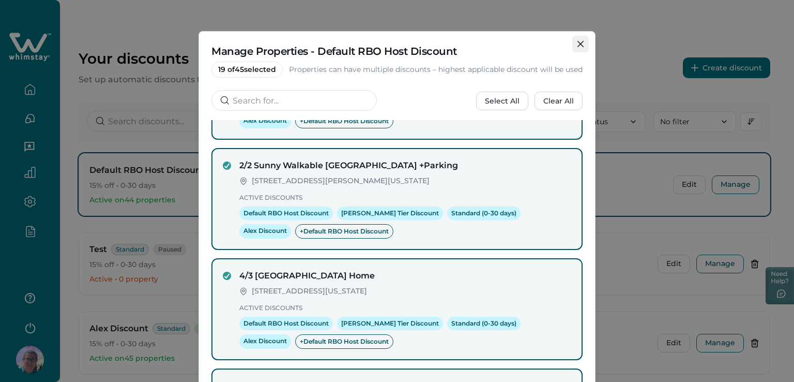
click at [578, 46] on icon "Close" at bounding box center [581, 44] width 6 height 6
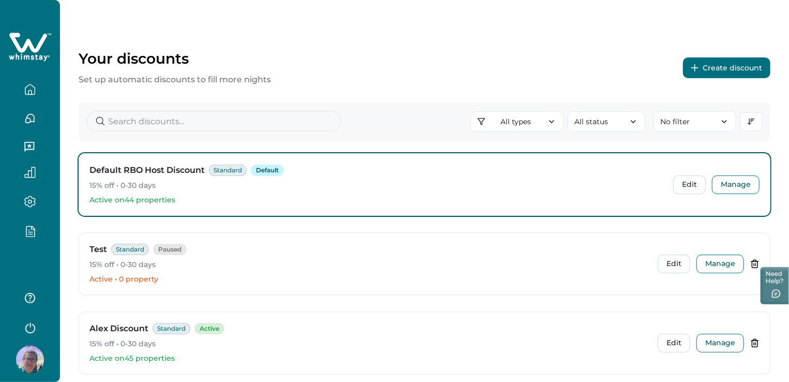
click at [38, 251] on div at bounding box center [30, 127] width 60 height 254
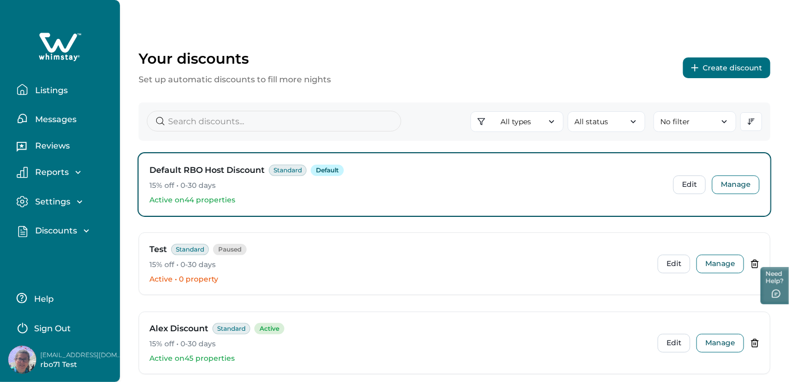
click at [62, 89] on p "Listings" at bounding box center [50, 90] width 36 height 10
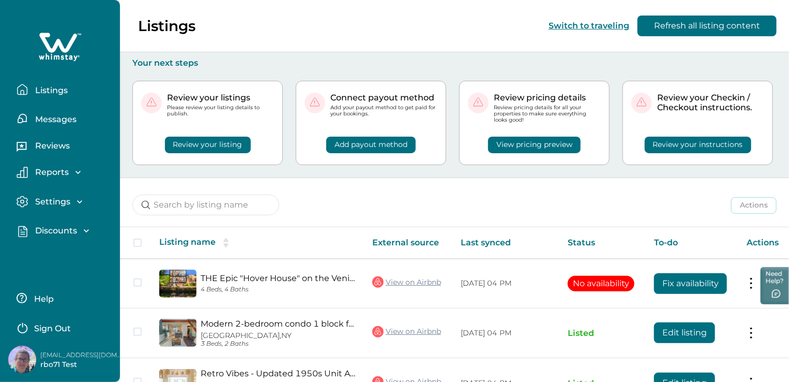
click at [57, 228] on p "Discounts" at bounding box center [54, 230] width 45 height 10
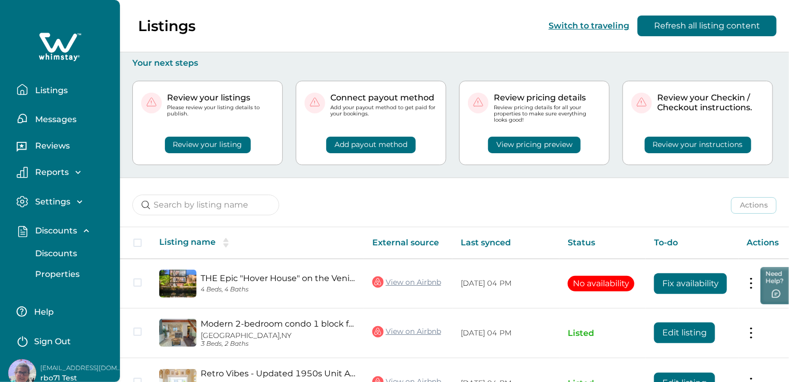
scroll to position [13, 0]
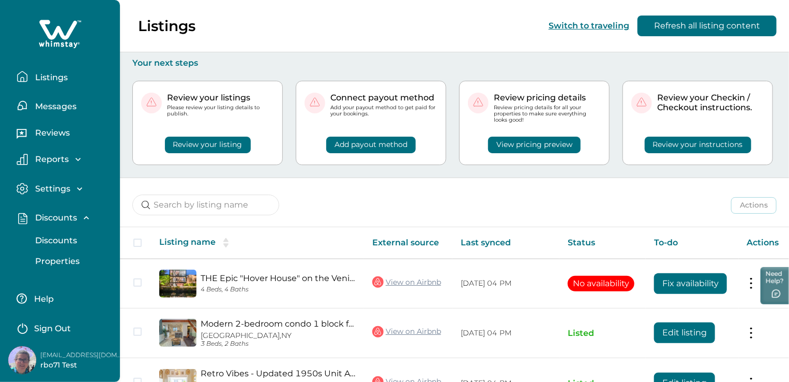
click at [50, 256] on p "Properties" at bounding box center [56, 261] width 48 height 10
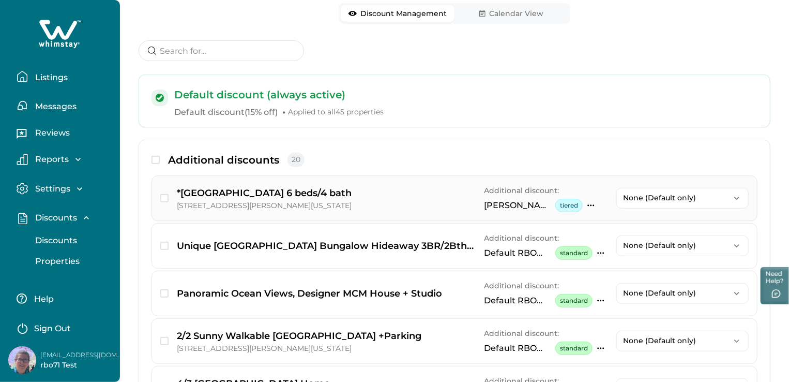
scroll to position [103, 0]
click at [164, 197] on div "*[GEOGRAPHIC_DATA] 6 beds/4 bath [STREET_ADDRESS][PERSON_NAME][US_STATE]" at bounding box center [255, 199] width 191 height 25
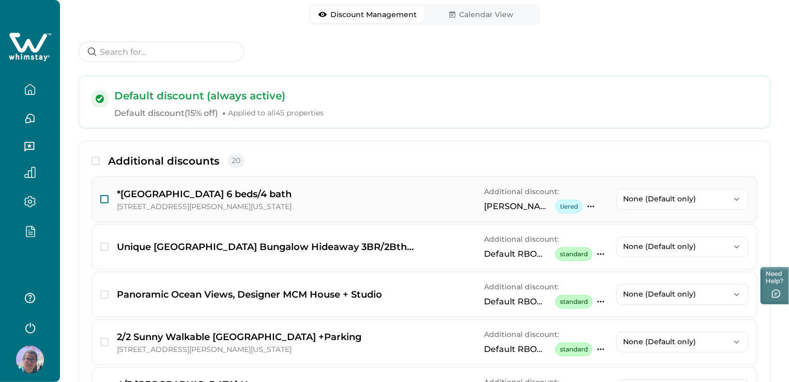
click at [104, 200] on span "button" at bounding box center [104, 199] width 8 height 8
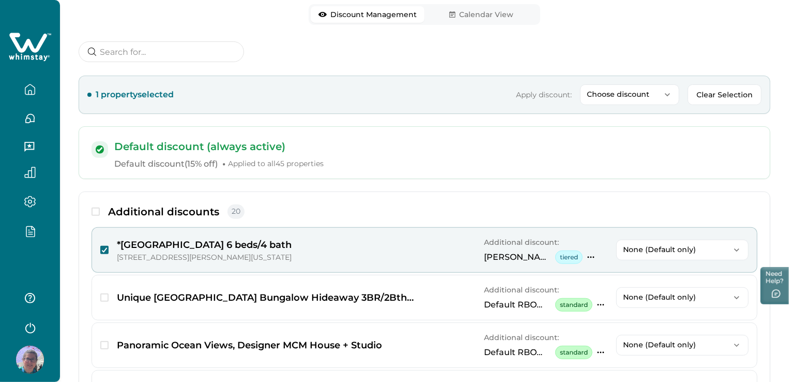
click at [100, 251] on span "button" at bounding box center [104, 250] width 8 height 8
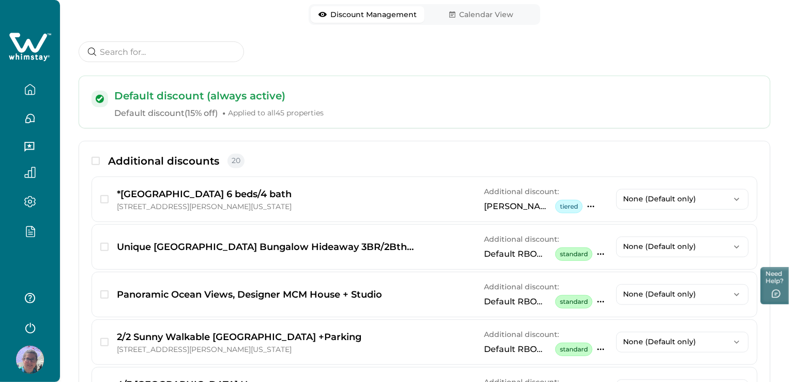
click at [44, 249] on div at bounding box center [30, 127] width 60 height 254
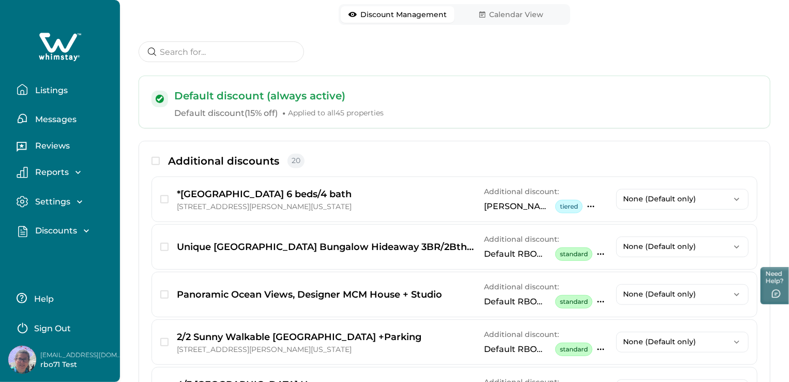
click at [75, 244] on div "Discounts Discounts Properties" at bounding box center [64, 235] width 95 height 21
click at [53, 88] on p "Listings" at bounding box center [50, 90] width 36 height 10
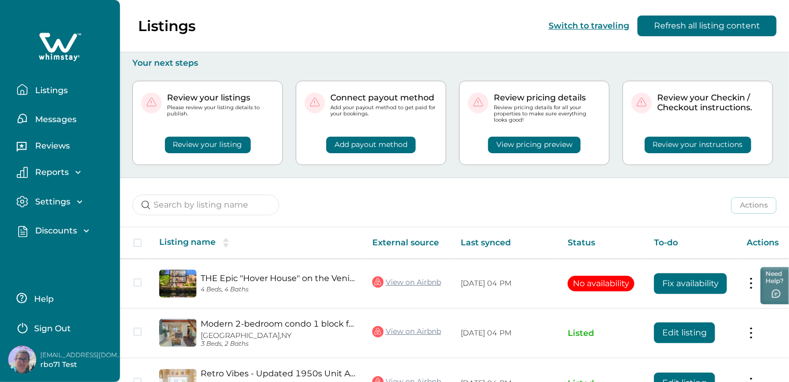
click at [546, 147] on div "View pricing preview" at bounding box center [534, 138] width 133 height 29
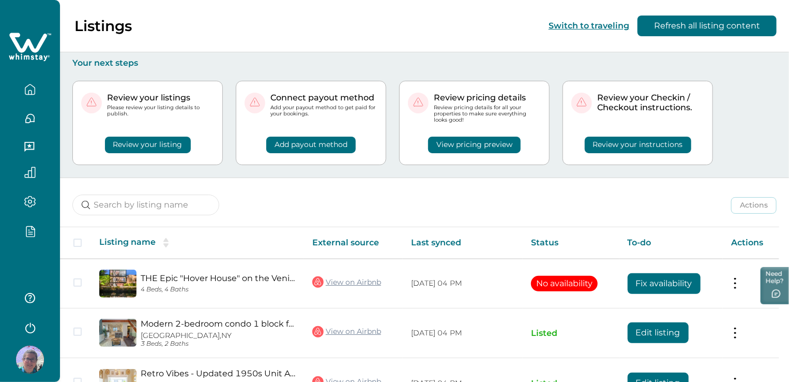
click at [482, 145] on button "View pricing preview" at bounding box center [474, 145] width 93 height 17
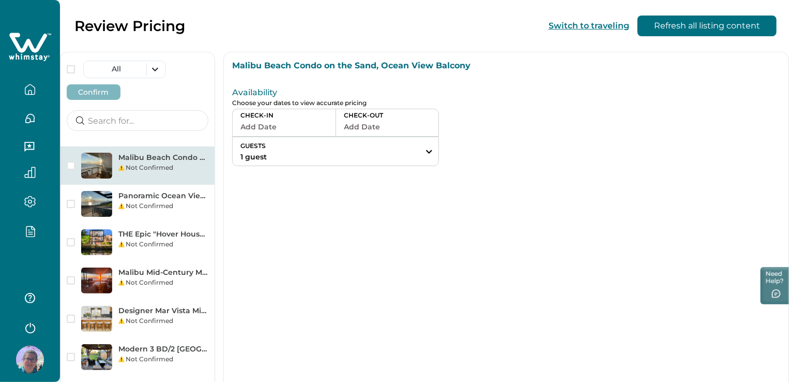
click at [31, 232] on icon "button" at bounding box center [30, 232] width 4 height 0
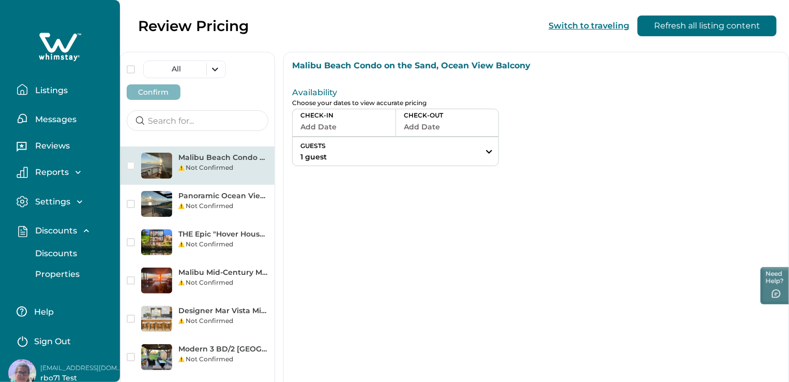
click at [54, 252] on p "Discounts" at bounding box center [54, 253] width 45 height 10
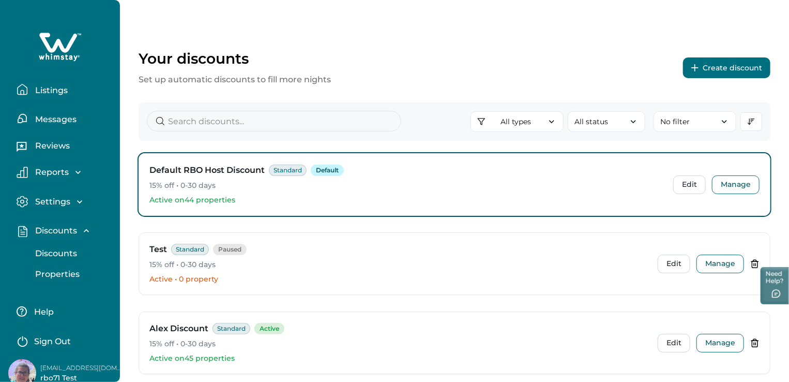
click at [61, 273] on p "Properties" at bounding box center [56, 274] width 48 height 10
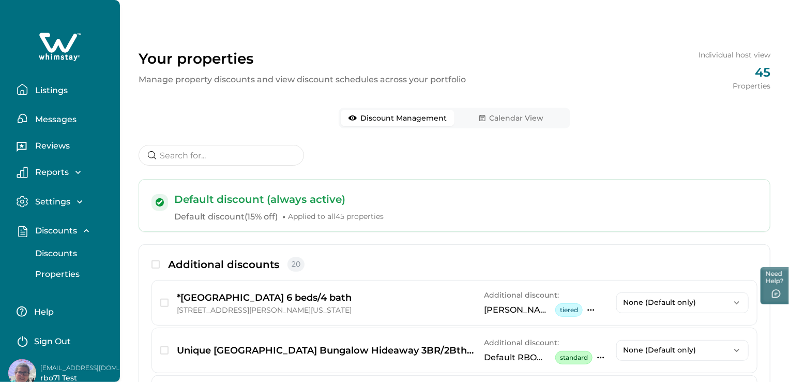
click at [538, 120] on button "Calendar View" at bounding box center [512, 118] width 114 height 17
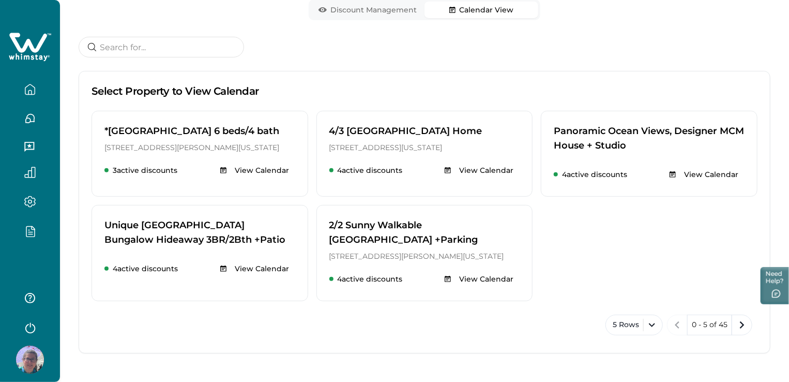
scroll to position [110, 0]
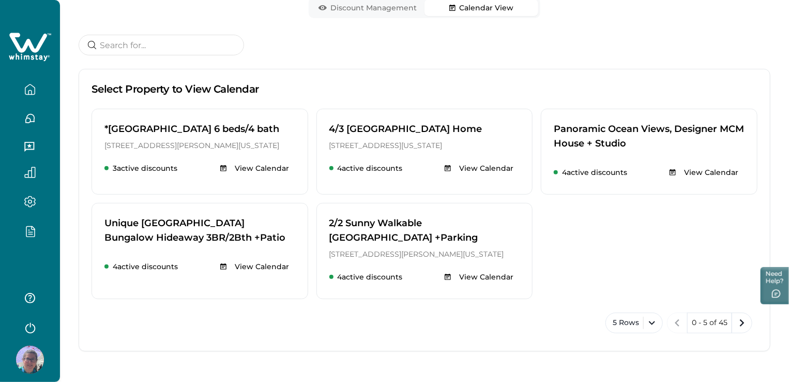
click at [496, 10] on button "Calendar View" at bounding box center [482, 7] width 114 height 17
click at [47, 322] on button "button" at bounding box center [29, 326] width 41 height 21
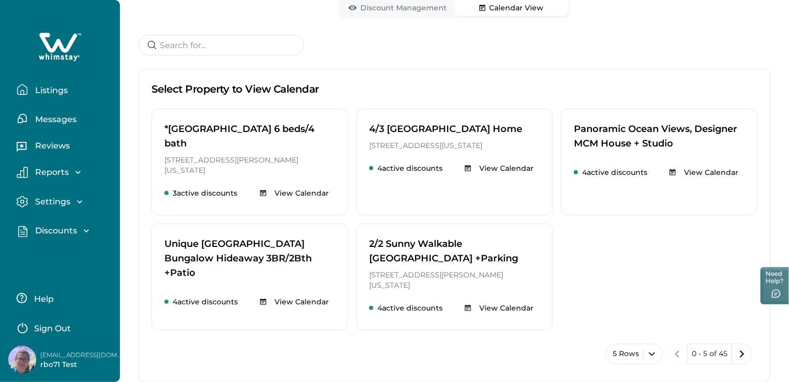
click at [100, 316] on div "Help Sign Out" at bounding box center [58, 308] width 100 height 58
click at [101, 293] on button "Help" at bounding box center [63, 298] width 92 height 21
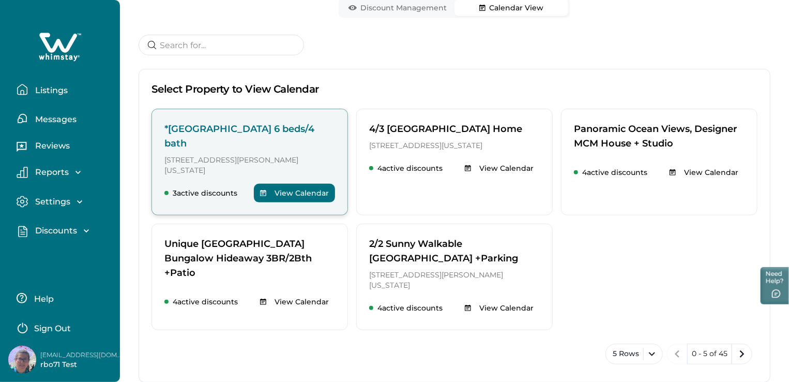
click at [302, 184] on button "View Calendar" at bounding box center [294, 193] width 81 height 19
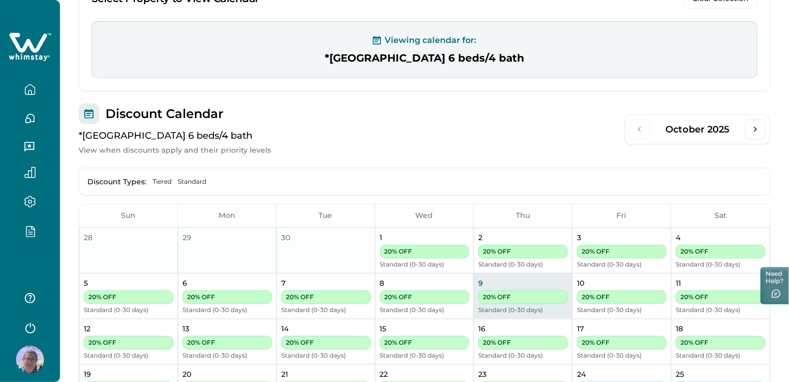
scroll to position [168, 0]
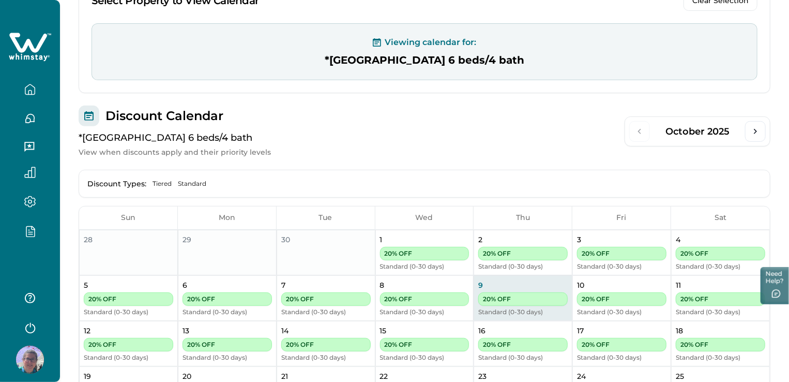
click at [29, 224] on div at bounding box center [29, 230] width 43 height 29
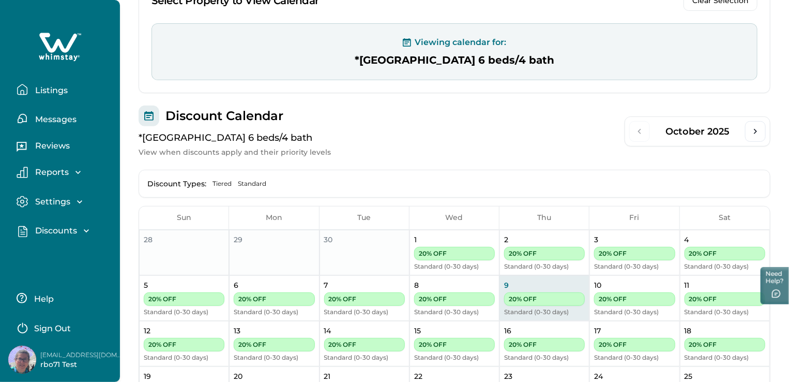
click at [41, 227] on p "Discounts" at bounding box center [54, 230] width 45 height 10
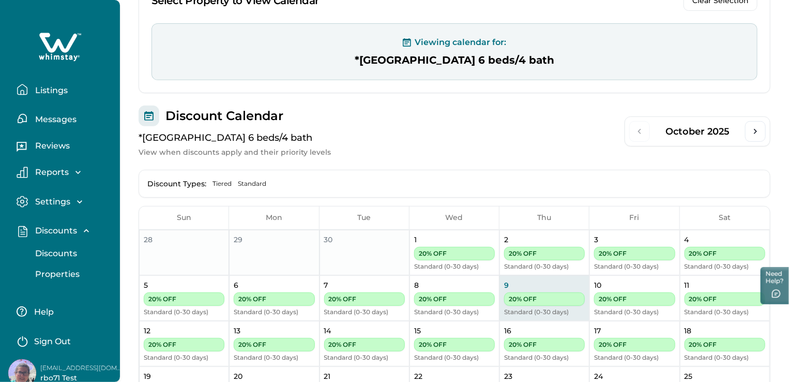
click at [55, 271] on p "Properties" at bounding box center [56, 274] width 48 height 10
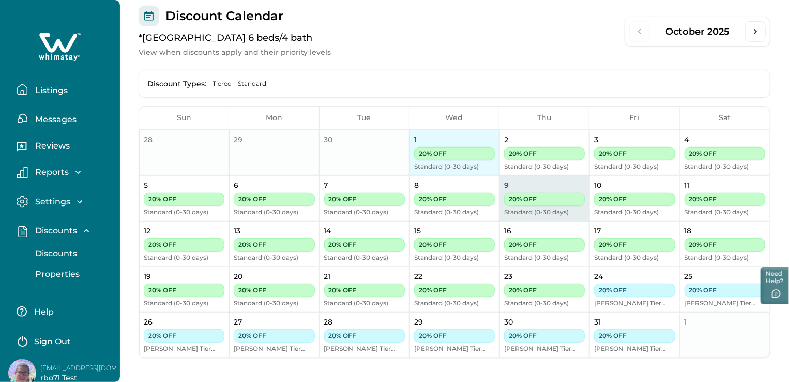
scroll to position [0, 0]
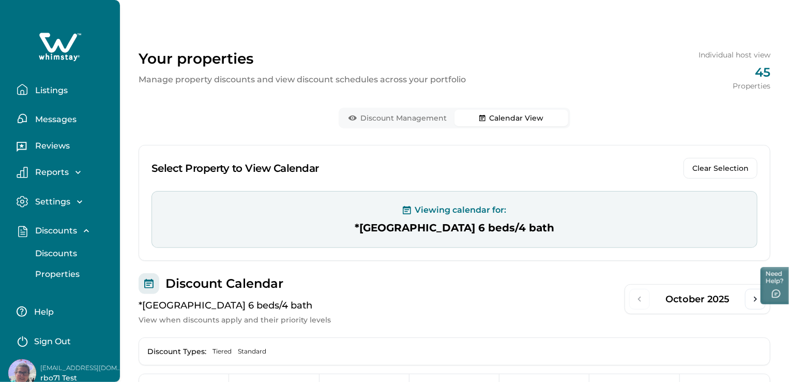
click at [396, 118] on button "Discount Management" at bounding box center [398, 118] width 114 height 17
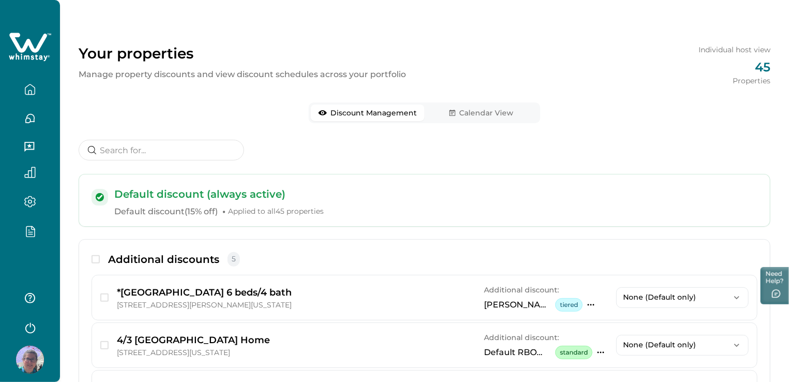
scroll to position [4, 0]
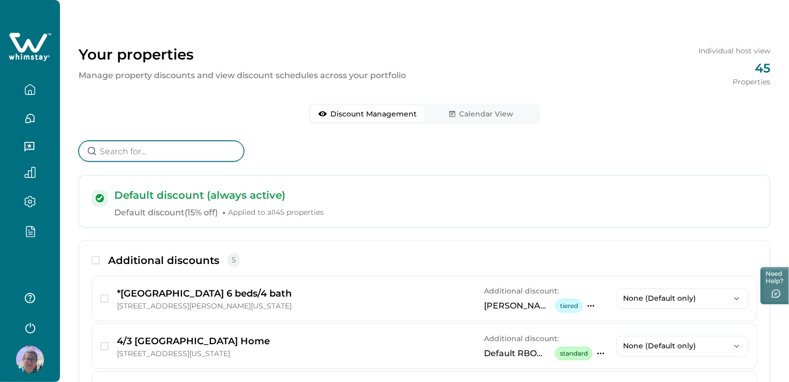
click at [140, 145] on input at bounding box center [161, 151] width 165 height 21
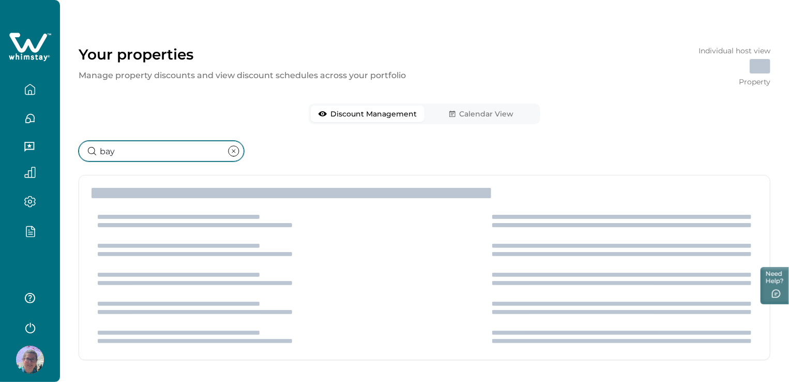
scroll to position [0, 0]
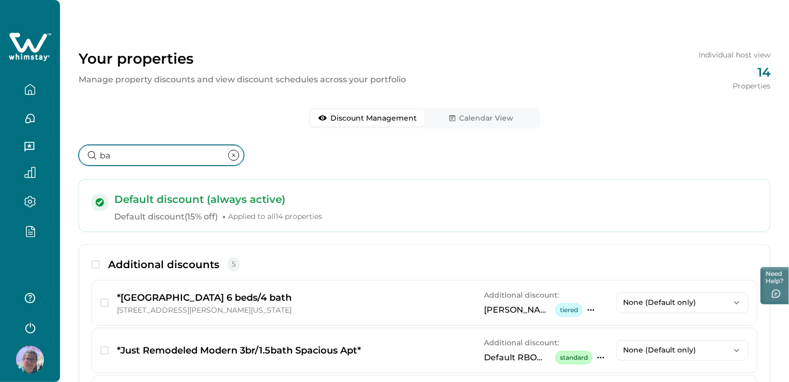
type input "b"
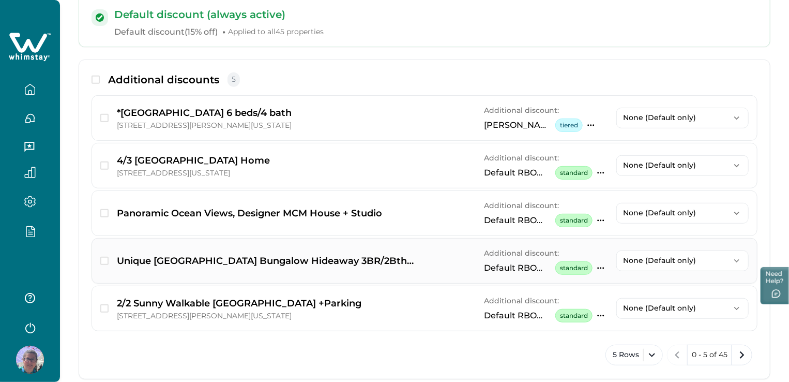
scroll to position [211, 0]
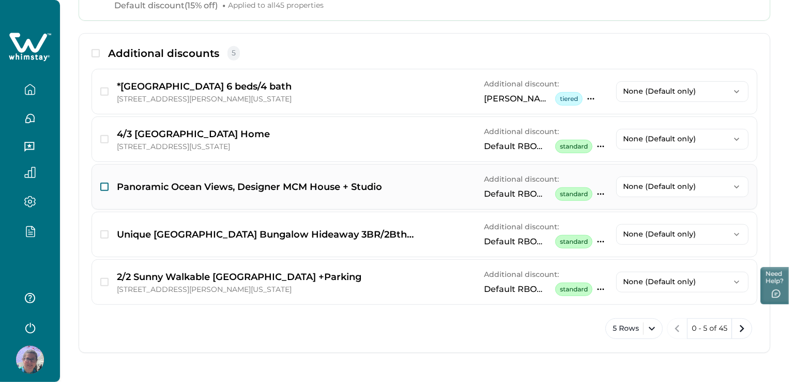
click at [107, 187] on span "button" at bounding box center [104, 187] width 8 height 8
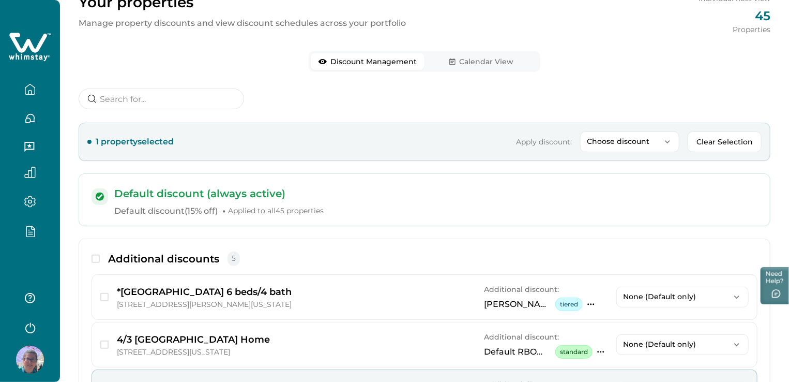
scroll to position [54, 0]
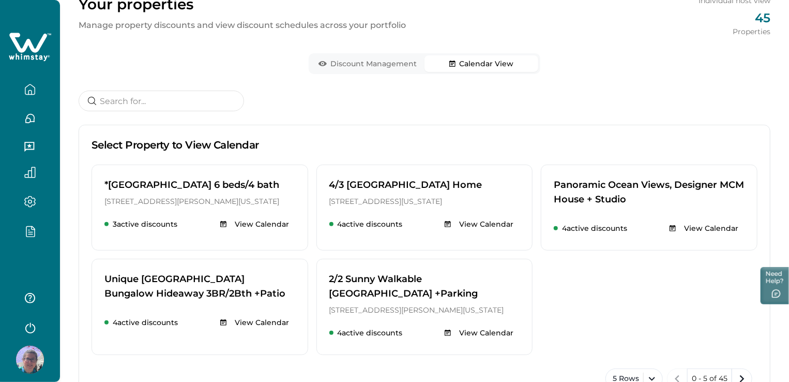
click at [504, 63] on button "Calendar View" at bounding box center [482, 63] width 114 height 17
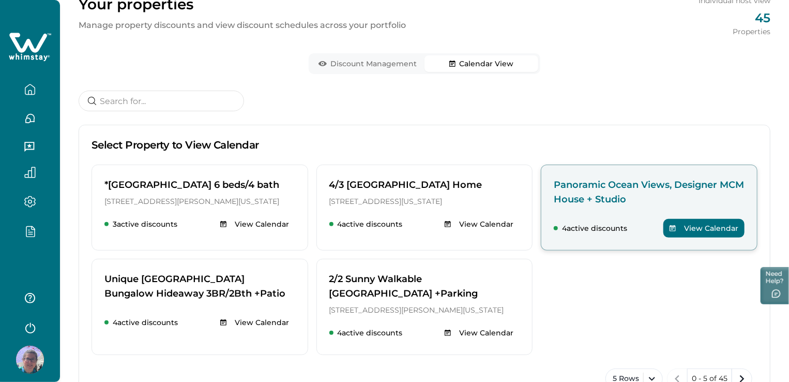
click at [731, 228] on button "View Calendar" at bounding box center [703, 228] width 81 height 19
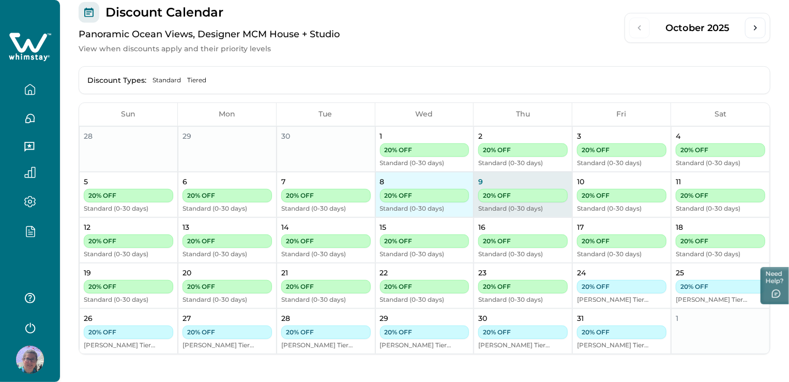
scroll to position [271, 0]
click at [527, 38] on div "Discount Calendar Panoramic Ocean Views, Designer MCM House + Studio View when …" at bounding box center [425, 28] width 692 height 52
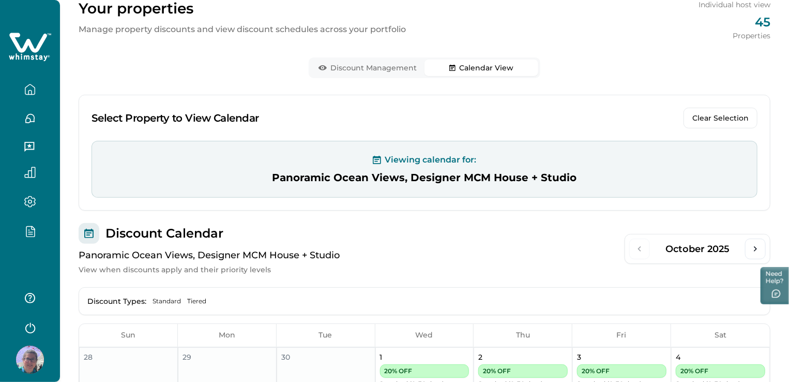
scroll to position [0, 0]
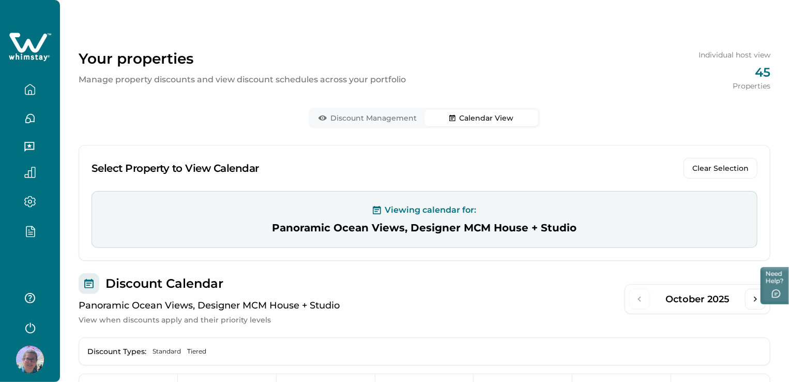
click at [131, 163] on p "Select Property to View Calendar" at bounding box center [176, 168] width 168 height 14
click at [714, 170] on button "Clear Selection" at bounding box center [721, 168] width 74 height 21
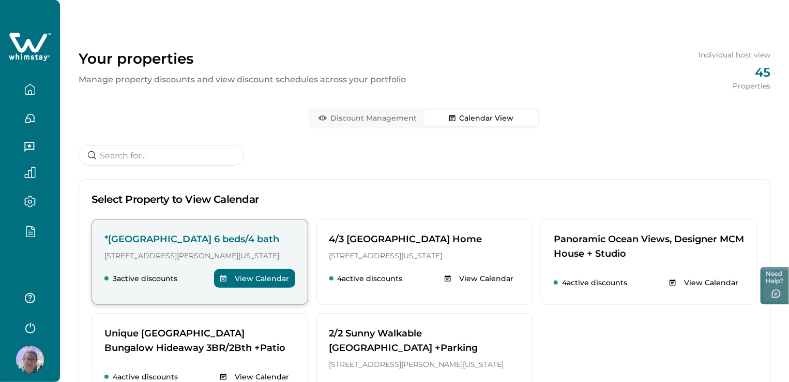
click at [149, 241] on p "*[GEOGRAPHIC_DATA] 6 beds/4 bath" at bounding box center [199, 239] width 191 height 14
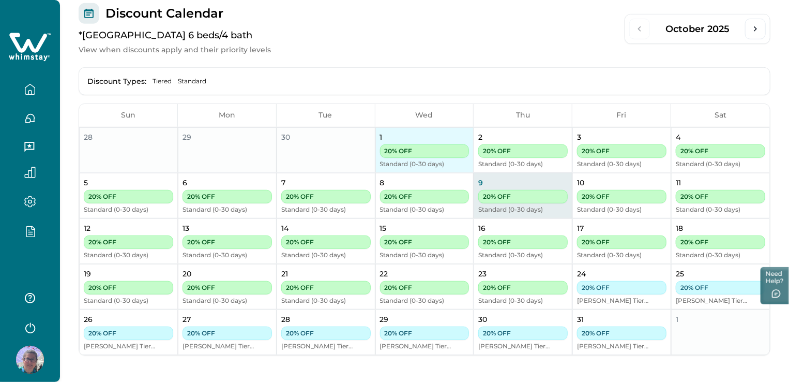
scroll to position [271, 0]
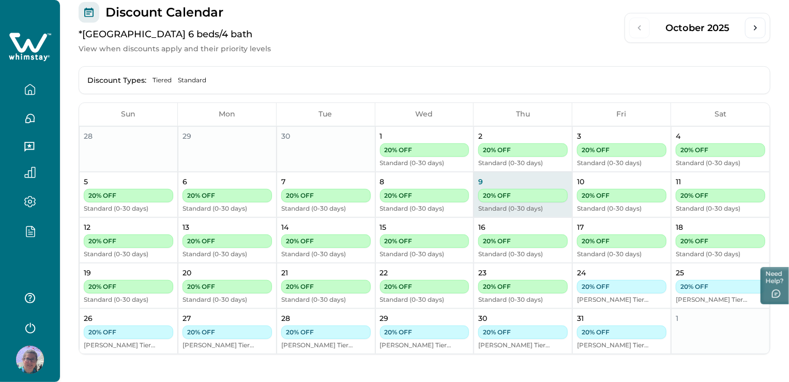
click at [35, 225] on icon "button" at bounding box center [29, 231] width 11 height 12
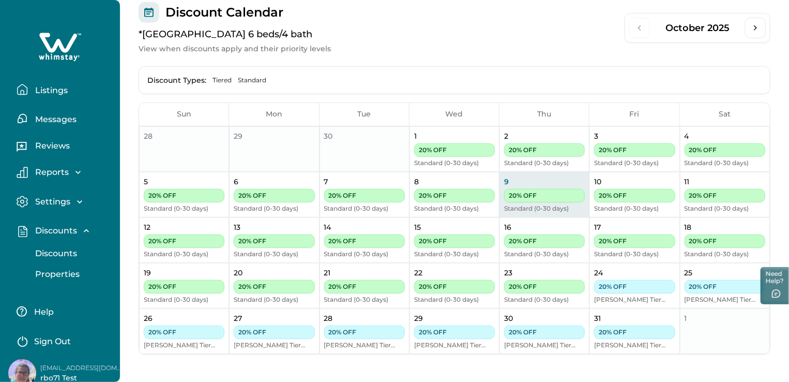
click at [64, 271] on p "Properties" at bounding box center [56, 274] width 48 height 10
click at [64, 269] on p "Properties" at bounding box center [56, 274] width 48 height 10
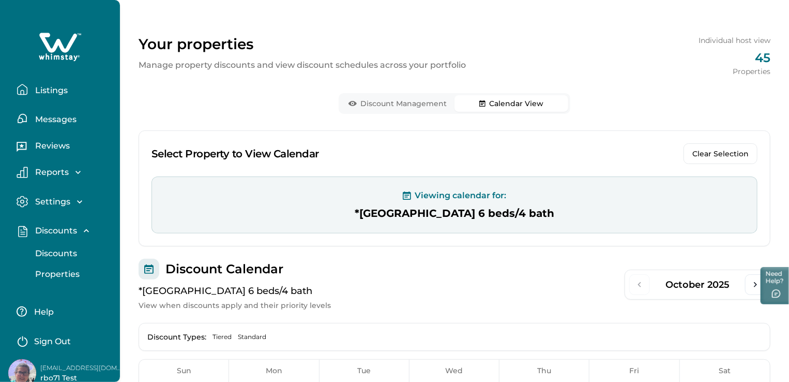
scroll to position [12, 0]
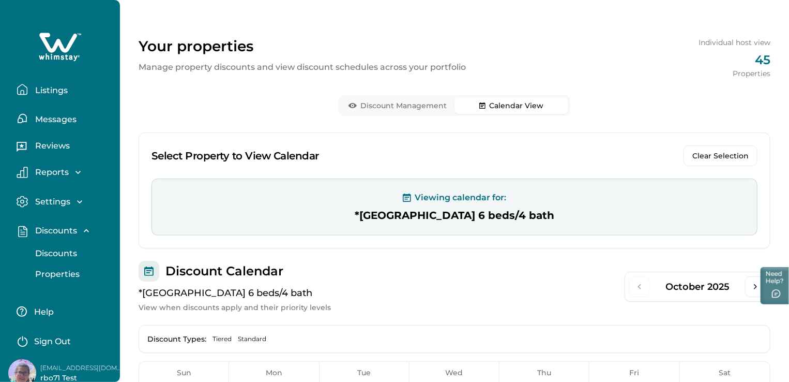
click at [165, 49] on p "Your properties" at bounding box center [302, 46] width 327 height 18
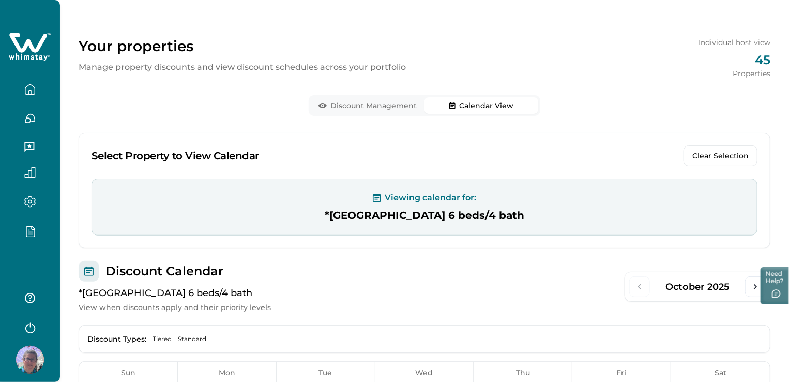
click at [51, 280] on div at bounding box center [30, 330] width 60 height 102
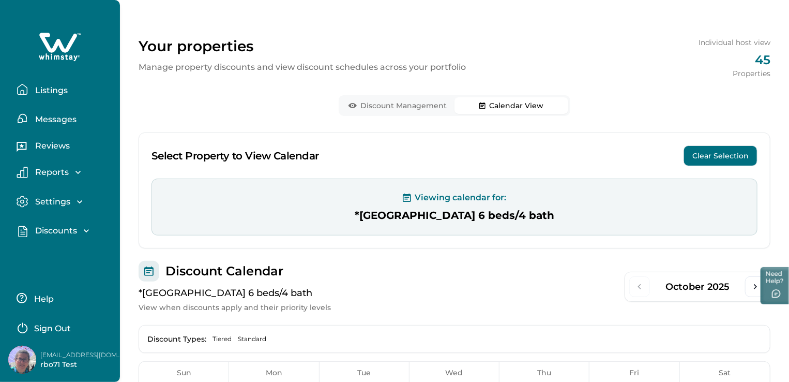
click at [743, 155] on button "Clear Selection" at bounding box center [721, 155] width 74 height 21
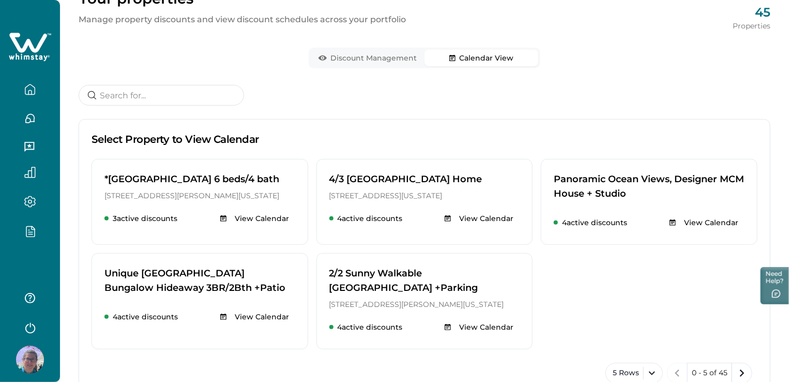
scroll to position [110, 0]
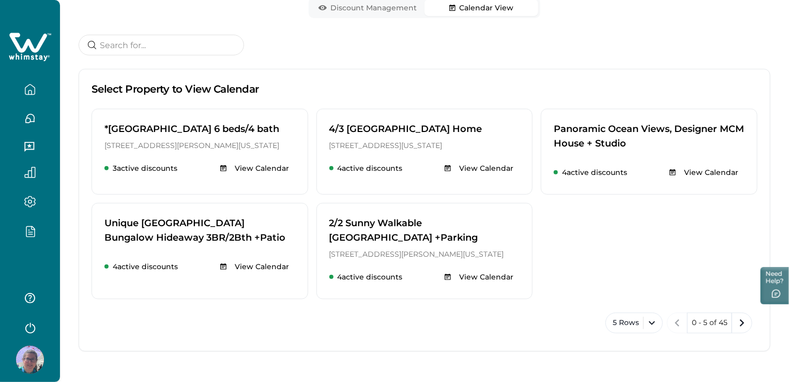
click at [511, 9] on button "Calendar View" at bounding box center [482, 7] width 114 height 17
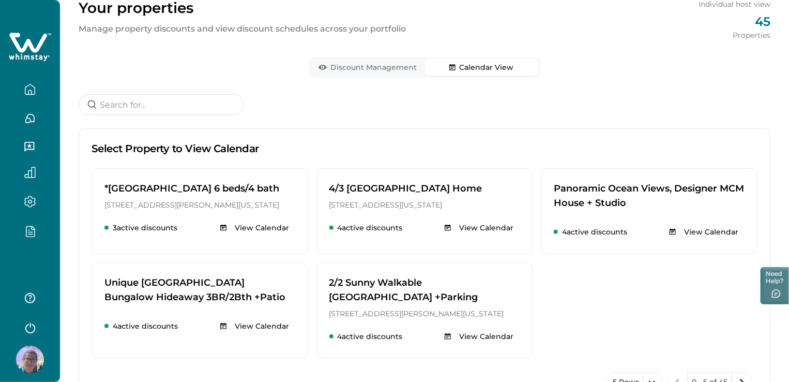
scroll to position [7, 0]
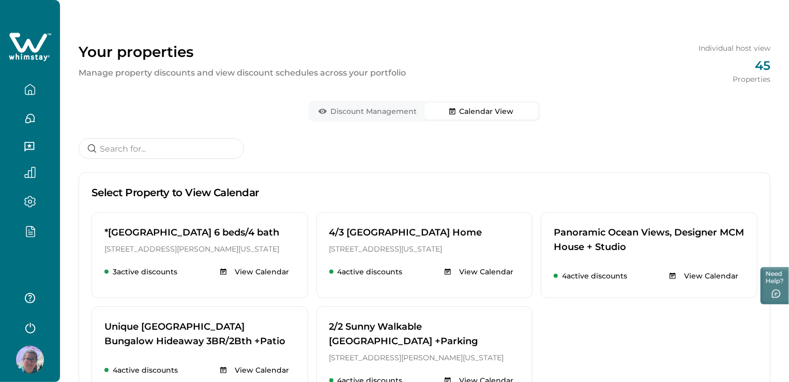
click at [476, 104] on button "Calendar View" at bounding box center [482, 111] width 114 height 17
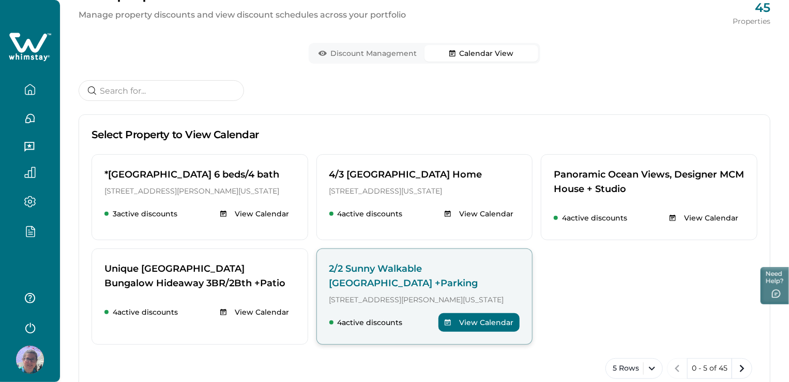
scroll to position [110, 0]
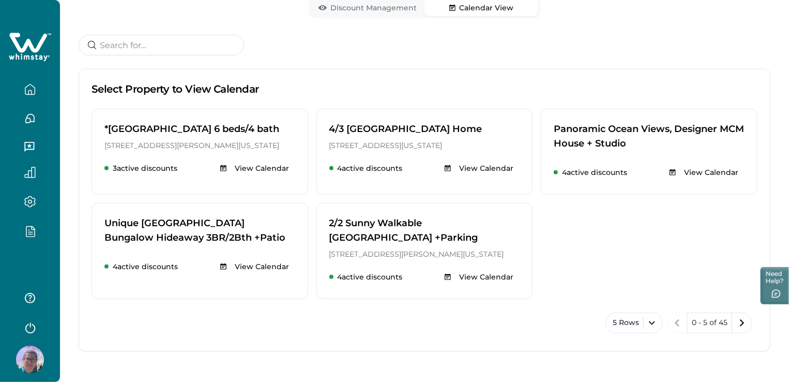
click at [28, 221] on div at bounding box center [29, 230] width 43 height 29
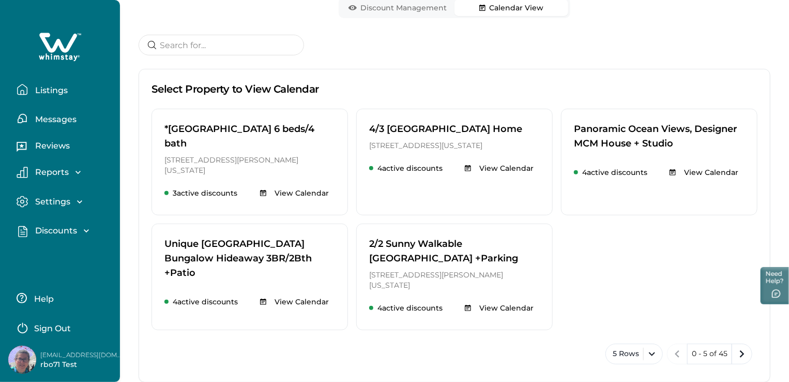
click at [43, 229] on p "Discounts" at bounding box center [54, 230] width 45 height 10
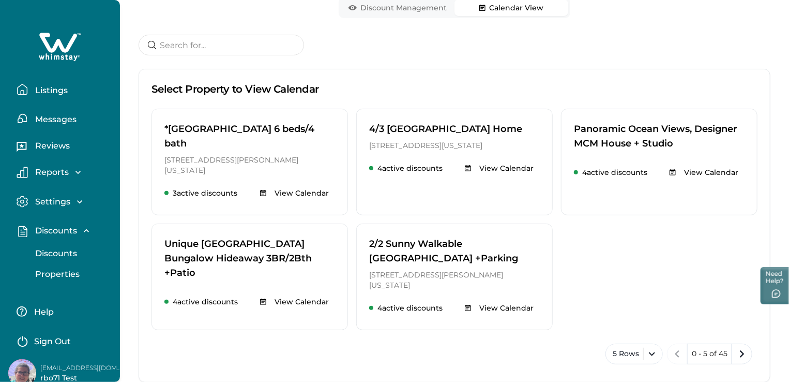
click at [50, 255] on p "Discounts" at bounding box center [54, 253] width 45 height 10
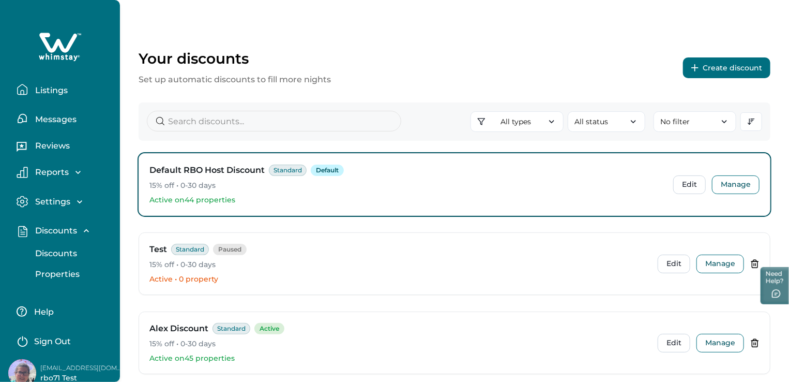
click at [61, 253] on p "Discounts" at bounding box center [54, 253] width 45 height 10
click at [68, 280] on button "Properties" at bounding box center [71, 274] width 95 height 21
click at [65, 271] on p "Properties" at bounding box center [56, 274] width 48 height 10
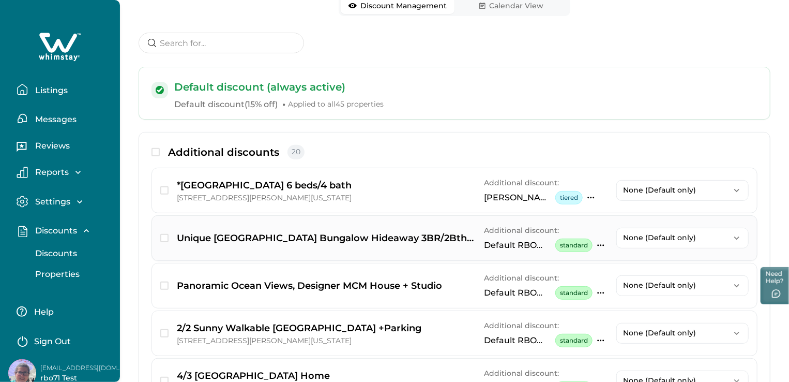
scroll to position [155, 0]
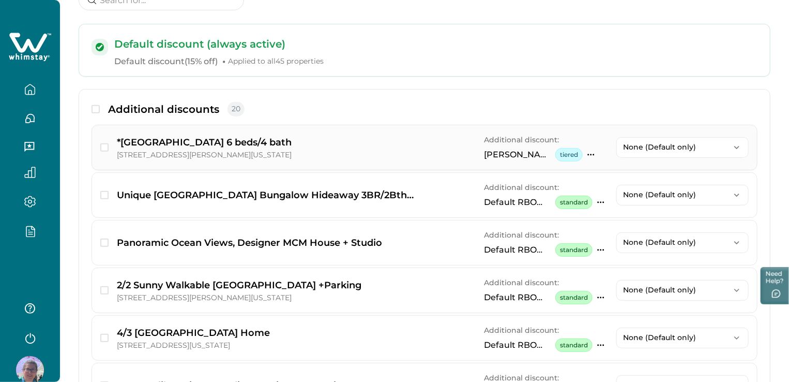
click at [730, 146] on button "None (Default only)" at bounding box center [682, 147] width 132 height 21
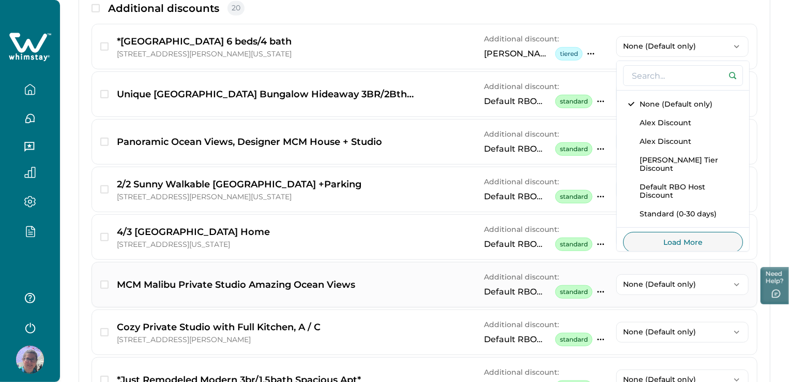
scroll to position [259, 0]
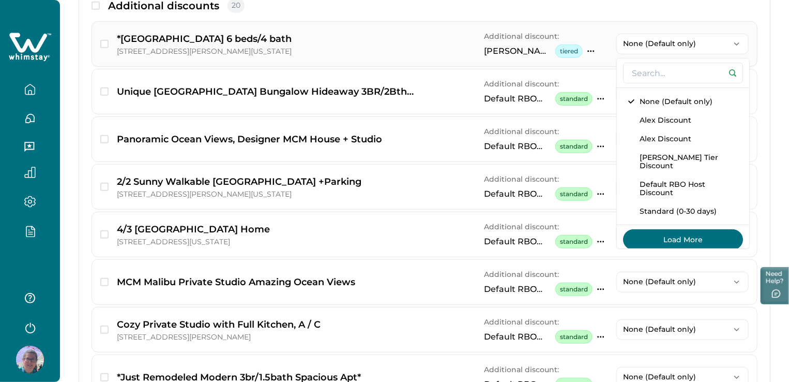
click at [690, 232] on button "Load More" at bounding box center [683, 239] width 120 height 21
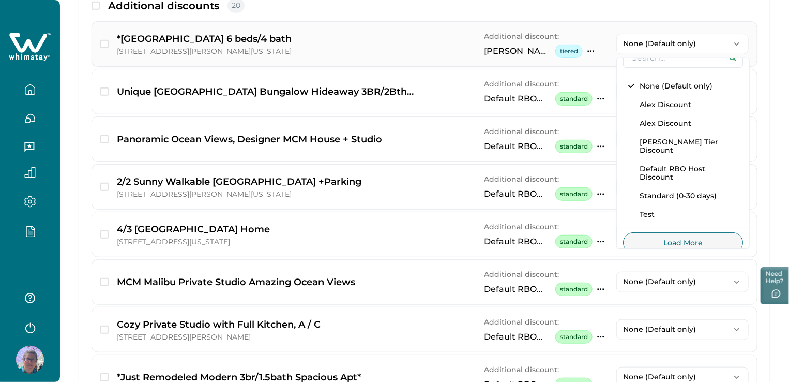
click at [734, 46] on icon "button" at bounding box center [737, 44] width 10 height 10
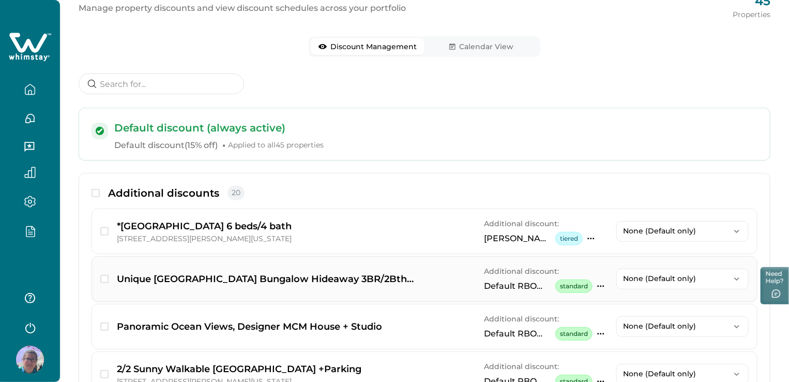
scroll to position [0, 0]
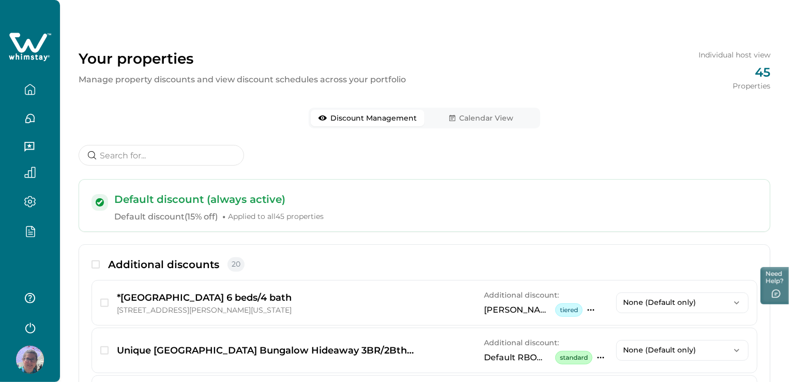
click at [99, 202] on icon at bounding box center [100, 202] width 6 height 5
click at [99, 201] on icon at bounding box center [100, 202] width 8 height 8
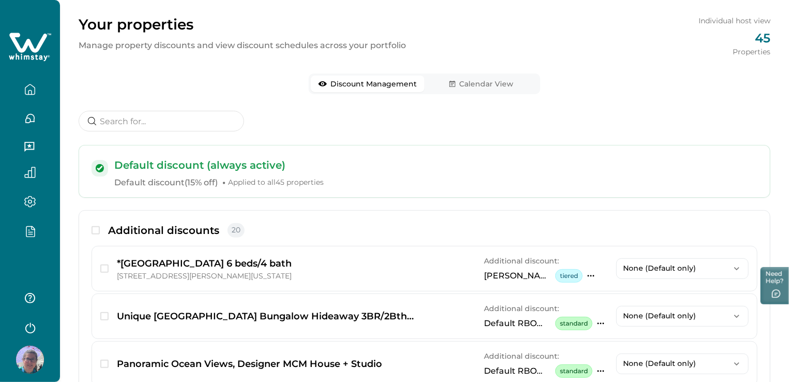
scroll to position [52, 0]
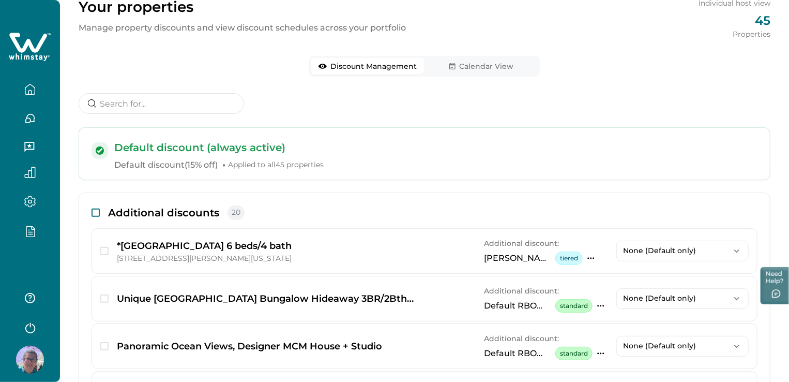
click at [98, 215] on span at bounding box center [96, 212] width 8 height 8
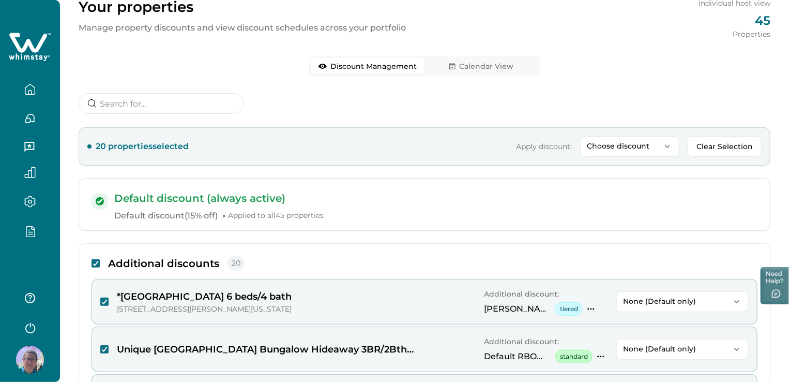
click at [94, 262] on icon at bounding box center [96, 263] width 6 height 5
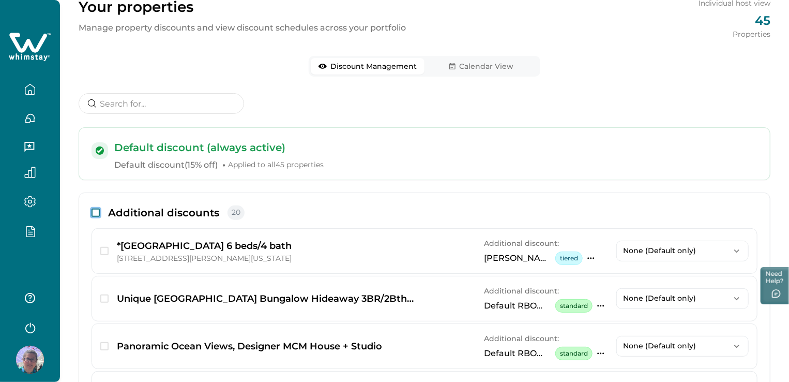
click at [100, 148] on icon at bounding box center [100, 150] width 8 height 8
click at [99, 148] on icon at bounding box center [100, 150] width 8 height 8
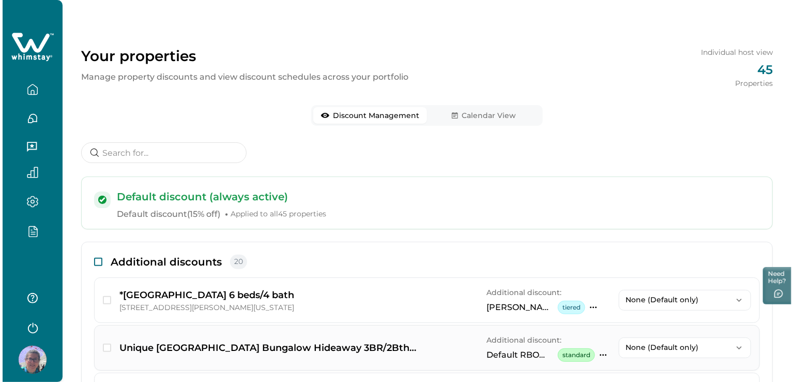
scroll to position [0, 0]
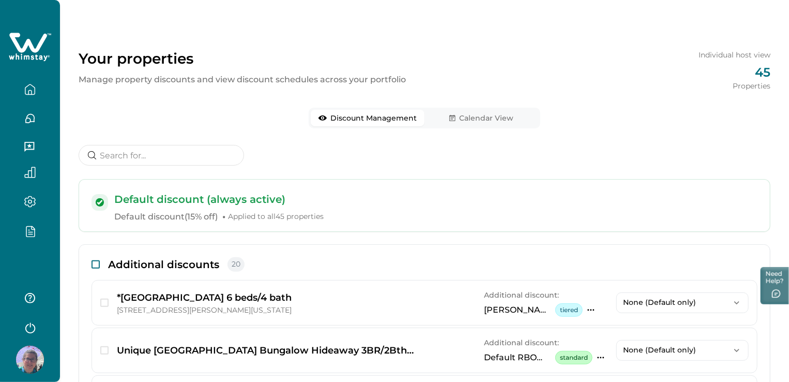
click at [29, 232] on icon "button" at bounding box center [29, 231] width 11 height 12
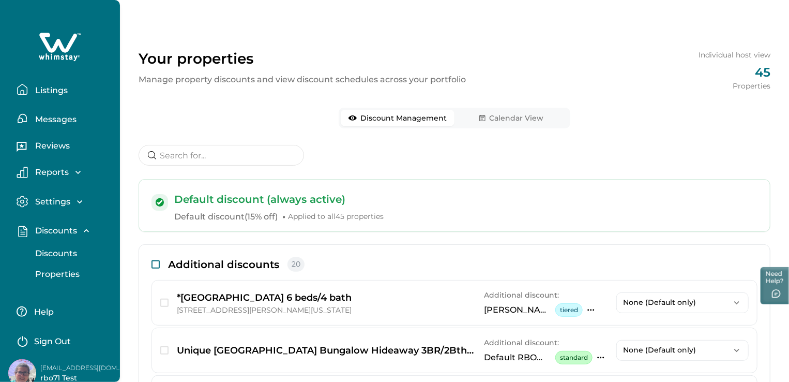
click at [64, 244] on button "Discounts" at bounding box center [71, 253] width 95 height 21
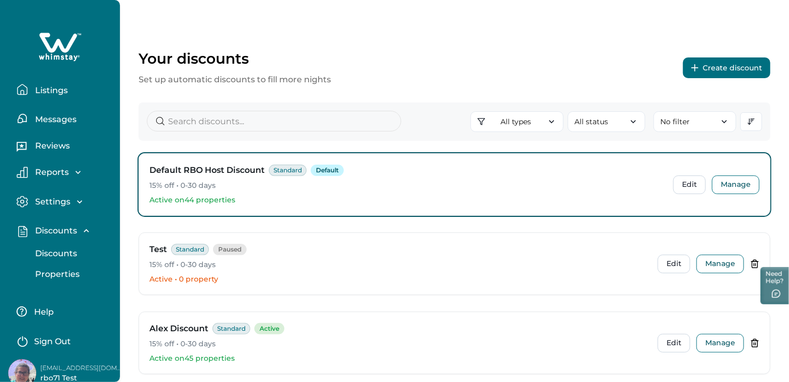
click at [64, 250] on p "Discounts" at bounding box center [54, 253] width 45 height 10
click at [751, 118] on icon "button" at bounding box center [751, 121] width 8 height 8
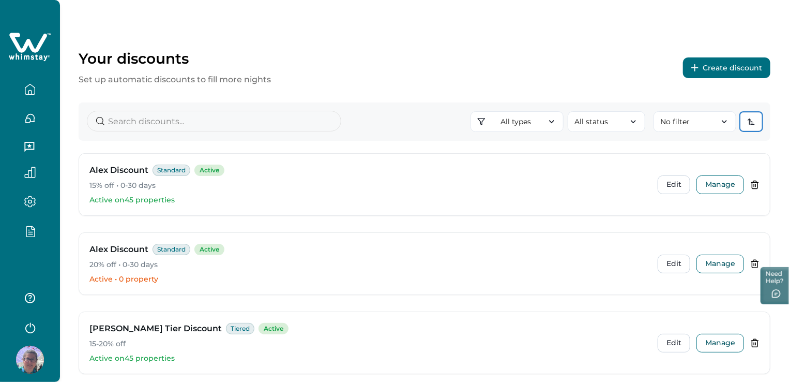
click at [749, 123] on icon "button" at bounding box center [751, 121] width 8 height 8
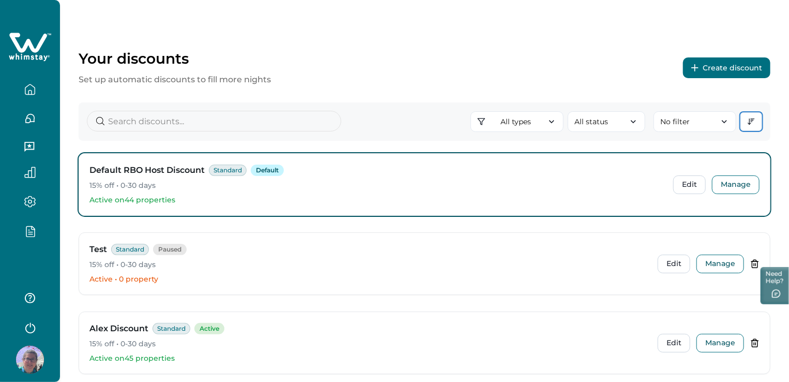
click at [749, 125] on icon "button" at bounding box center [751, 121] width 8 height 8
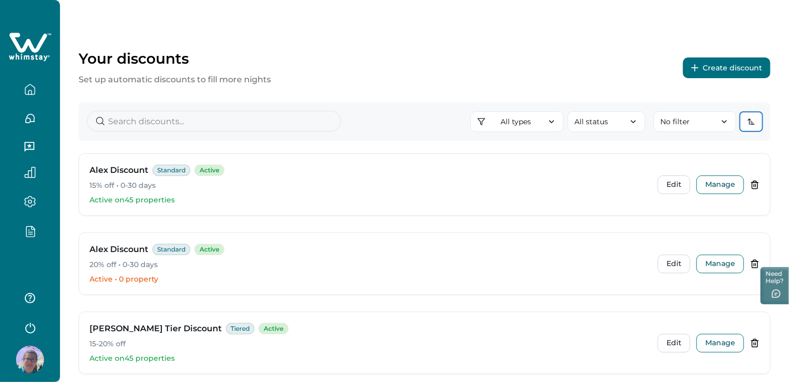
click at [749, 125] on icon "button" at bounding box center [751, 121] width 8 height 8
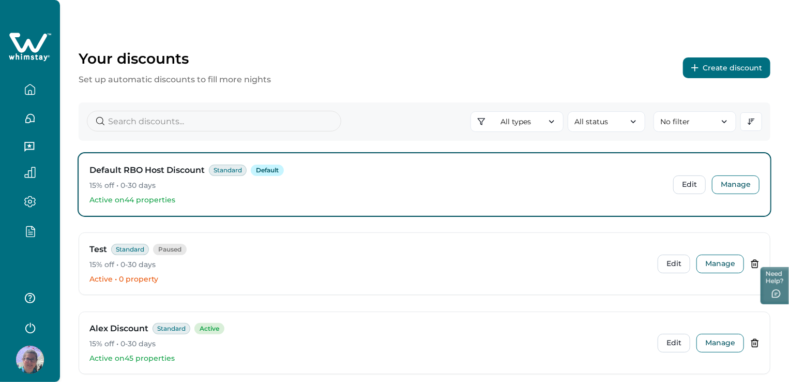
click at [29, 325] on icon "button" at bounding box center [30, 327] width 16 height 16
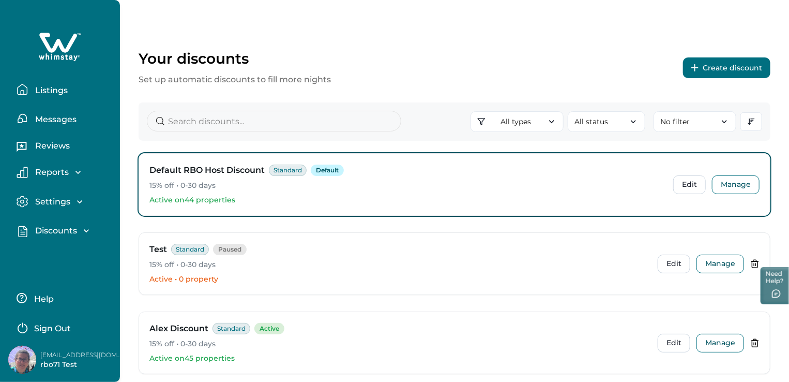
click at [58, 327] on p "Sign Out" at bounding box center [52, 328] width 37 height 10
